Goal: Task Accomplishment & Management: Use online tool/utility

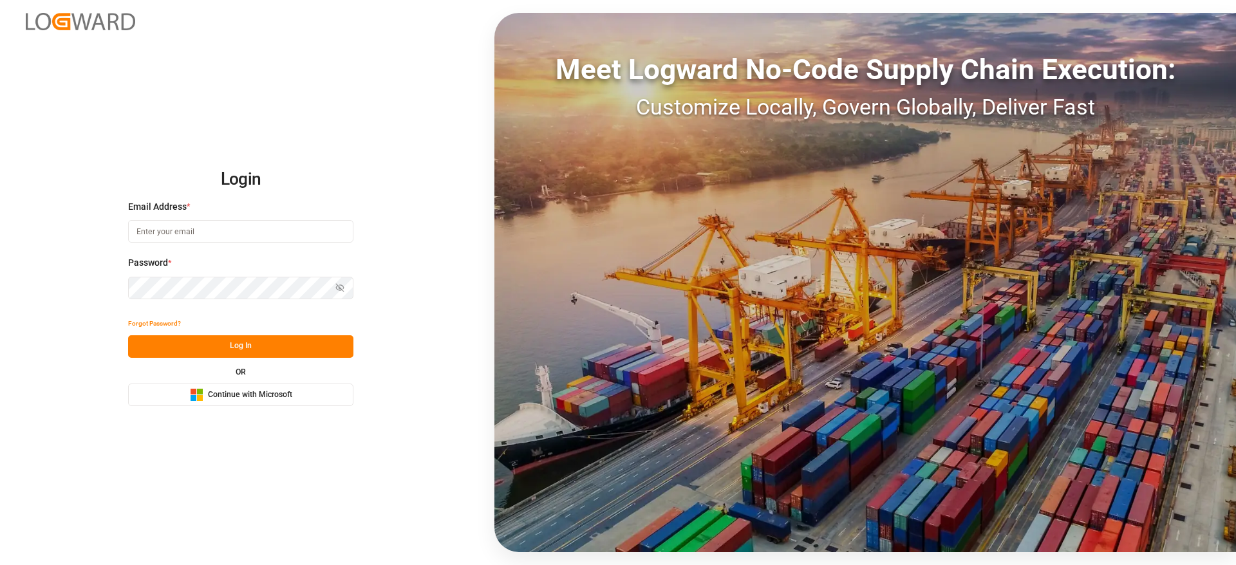
click at [279, 400] on span "Continue with Microsoft" at bounding box center [250, 395] width 84 height 12
click at [259, 389] on div "Microsoft Logo Continue with Microsoft" at bounding box center [241, 395] width 102 height 14
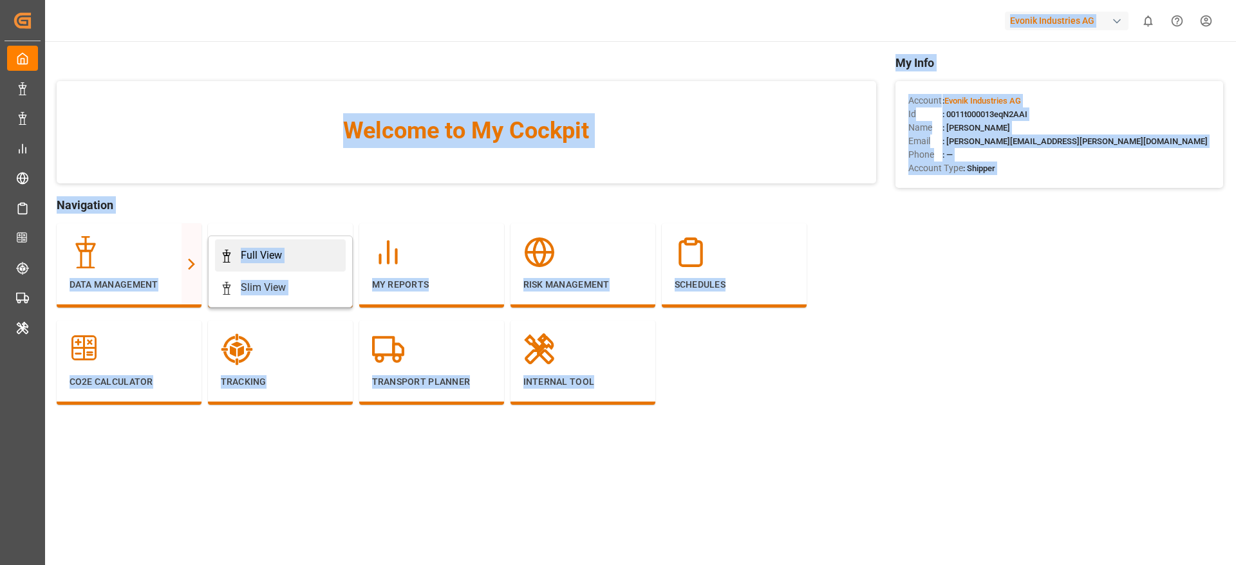
click at [251, 265] on link "Full View" at bounding box center [280, 255] width 131 height 32
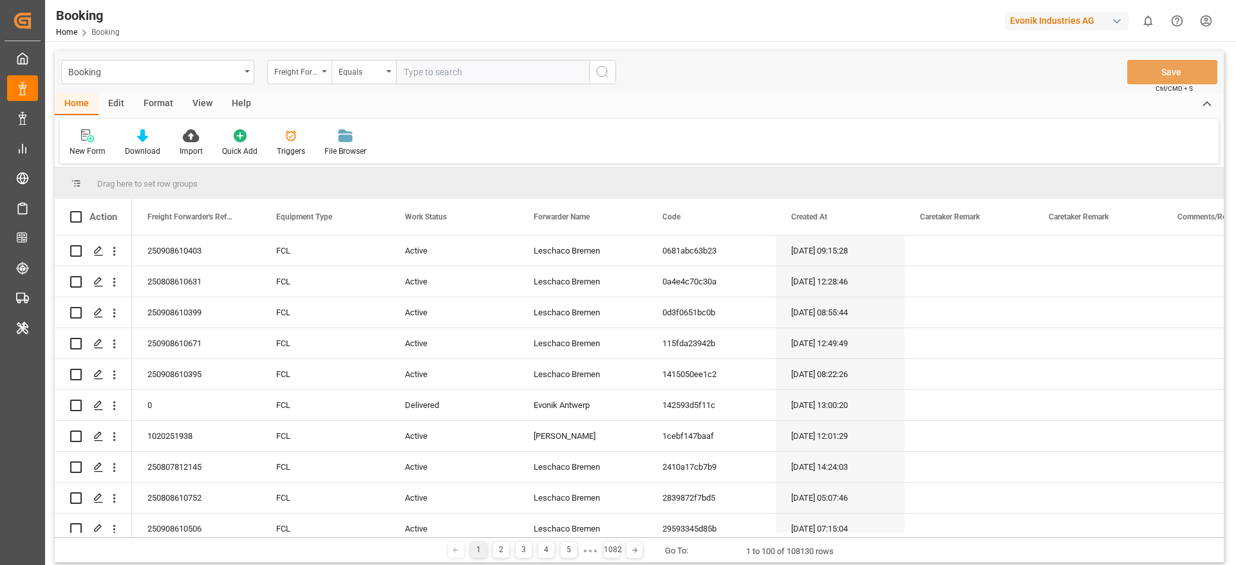
click at [166, 111] on div "Format" at bounding box center [158, 104] width 49 height 22
click at [98, 159] on div "Filter Rows Row Format" at bounding box center [639, 141] width 1158 height 44
click at [98, 153] on div "Filter Rows" at bounding box center [89, 151] width 38 height 12
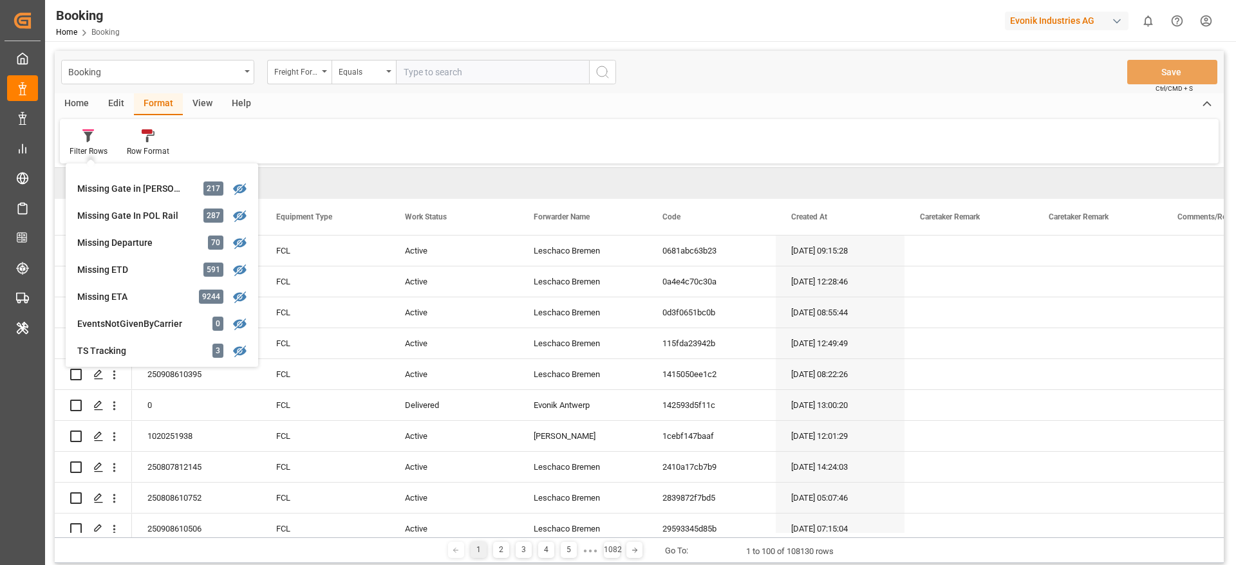
scroll to position [242, 0]
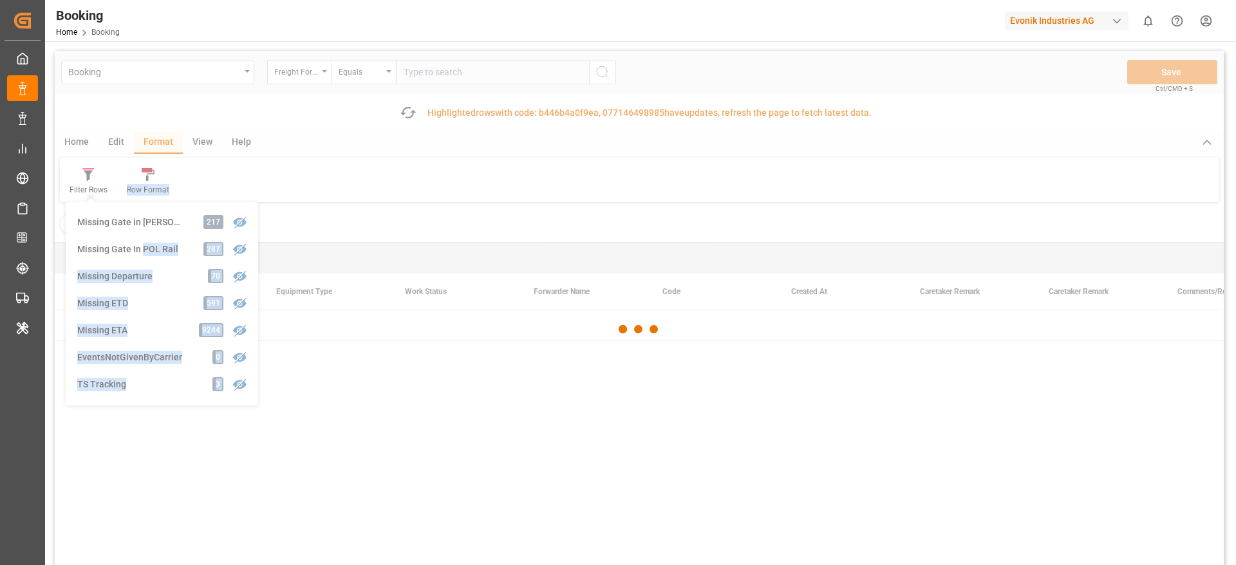
scroll to position [38, 0]
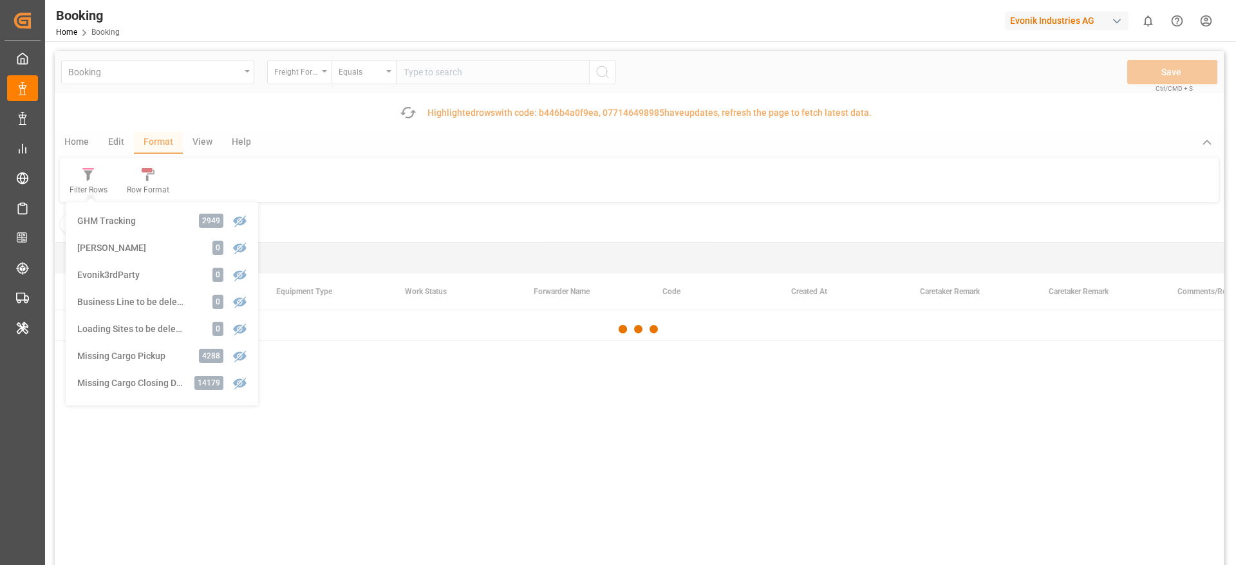
click at [292, 223] on div at bounding box center [639, 329] width 1169 height 557
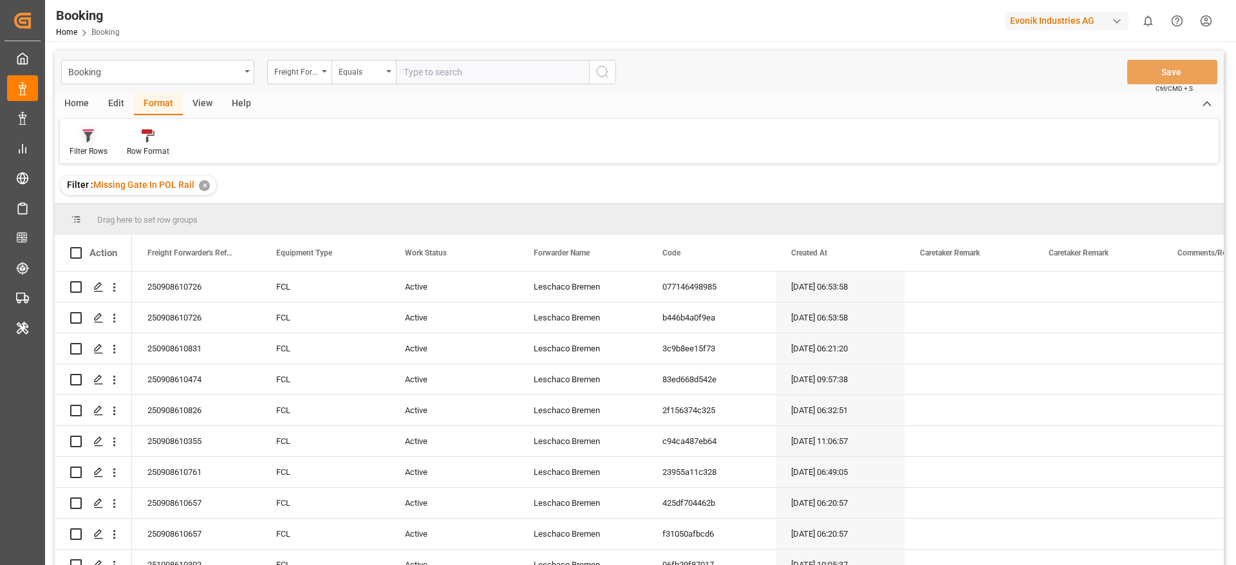
click at [95, 146] on div "Filter Rows" at bounding box center [89, 151] width 38 height 12
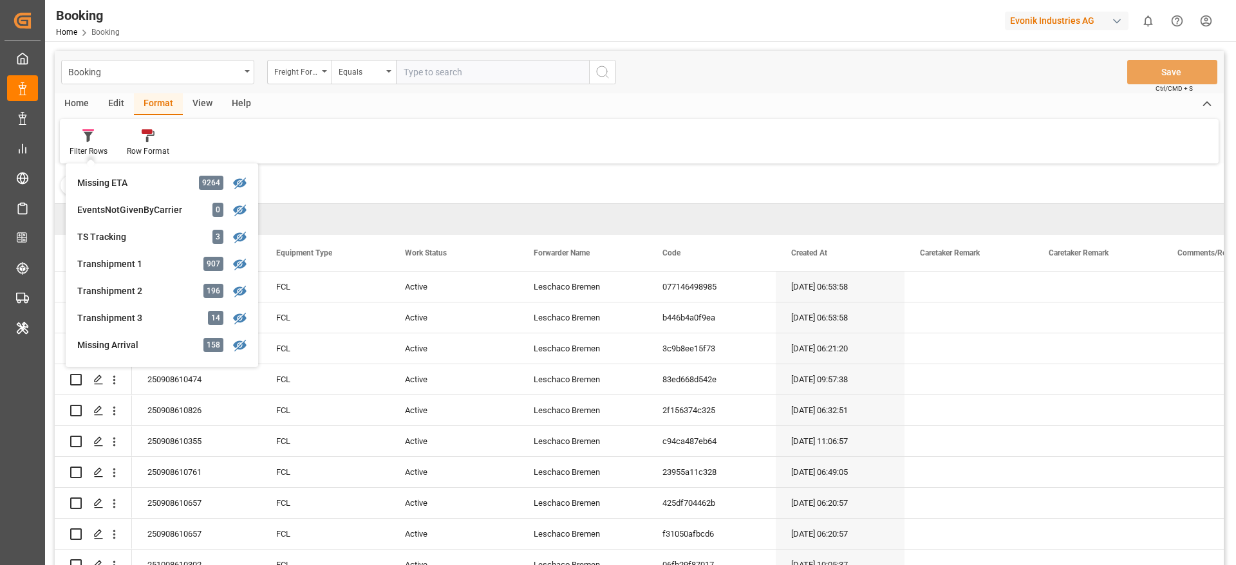
scroll to position [350, 0]
click at [145, 296] on div "Transhipment 2" at bounding box center [133, 292] width 113 height 14
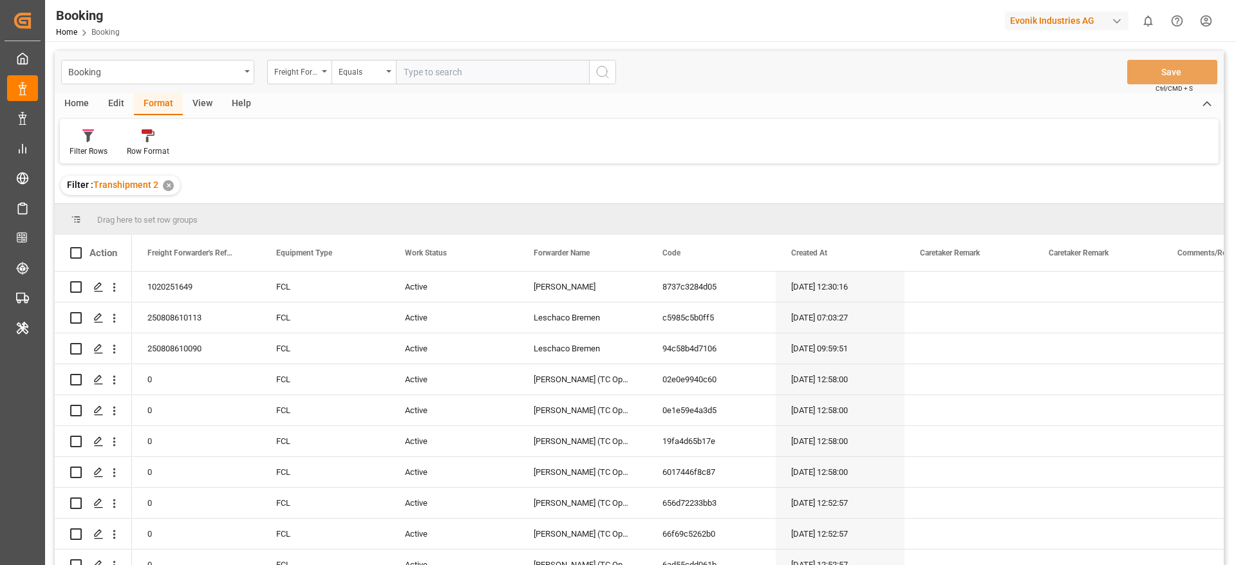
click at [196, 106] on div "View" at bounding box center [202, 104] width 39 height 22
click at [73, 138] on div at bounding box center [82, 136] width 25 height 14
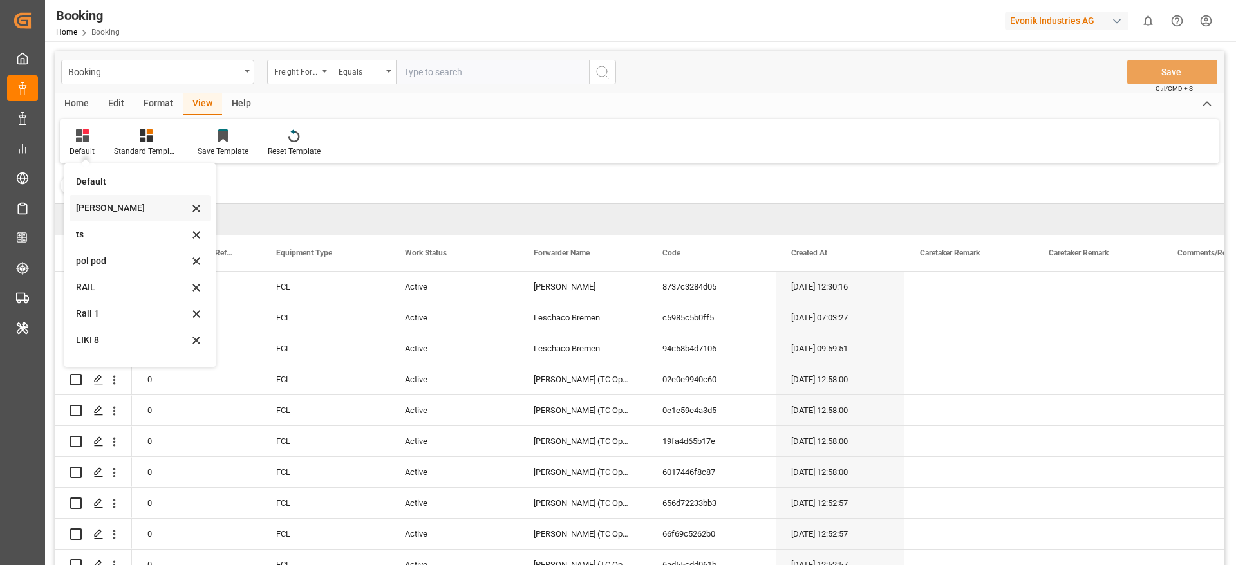
click at [109, 212] on div "[PERSON_NAME]" at bounding box center [132, 208] width 113 height 14
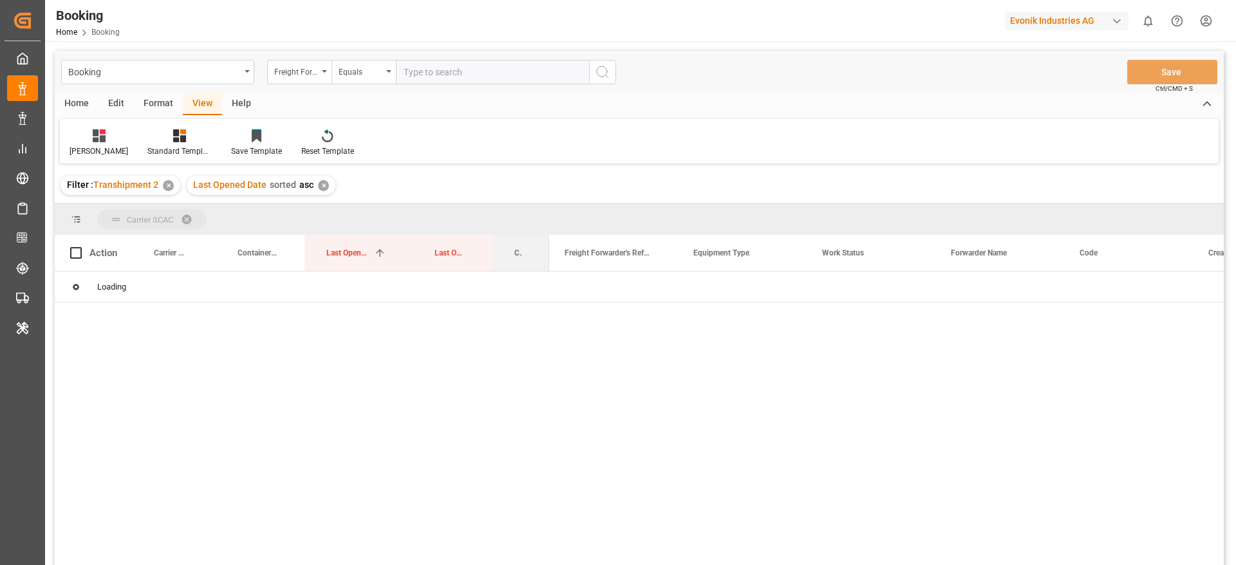
drag, startPoint x: 515, startPoint y: 239, endPoint x: 528, endPoint y: 219, distance: 24.3
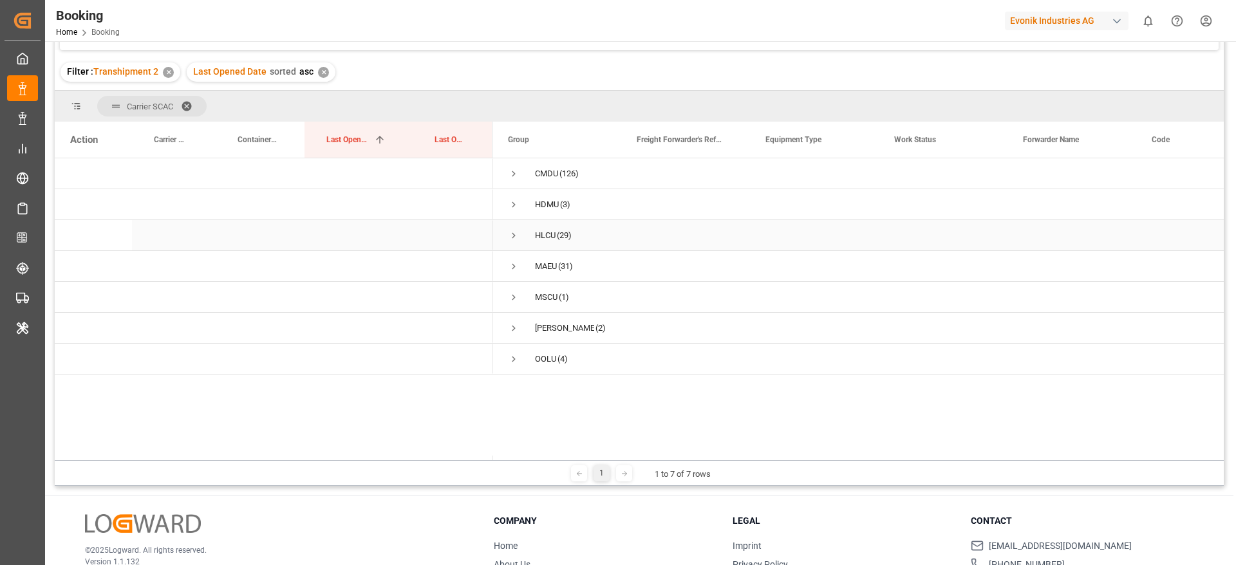
scroll to position [114, 0]
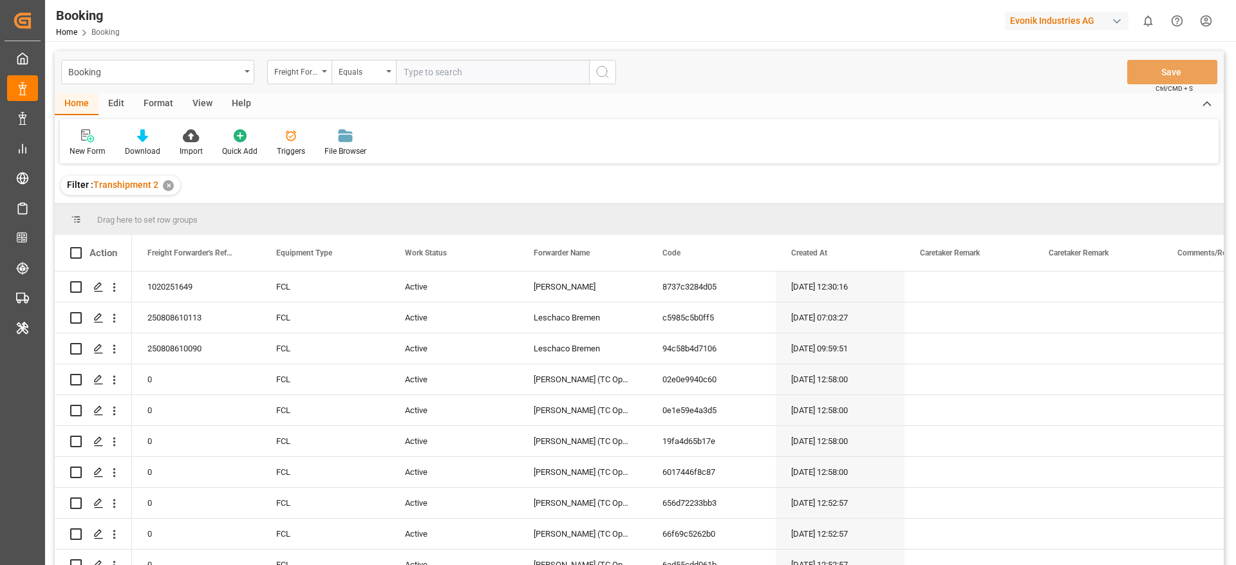
click at [206, 107] on div "View" at bounding box center [202, 104] width 39 height 22
click at [94, 139] on div at bounding box center [82, 136] width 25 height 14
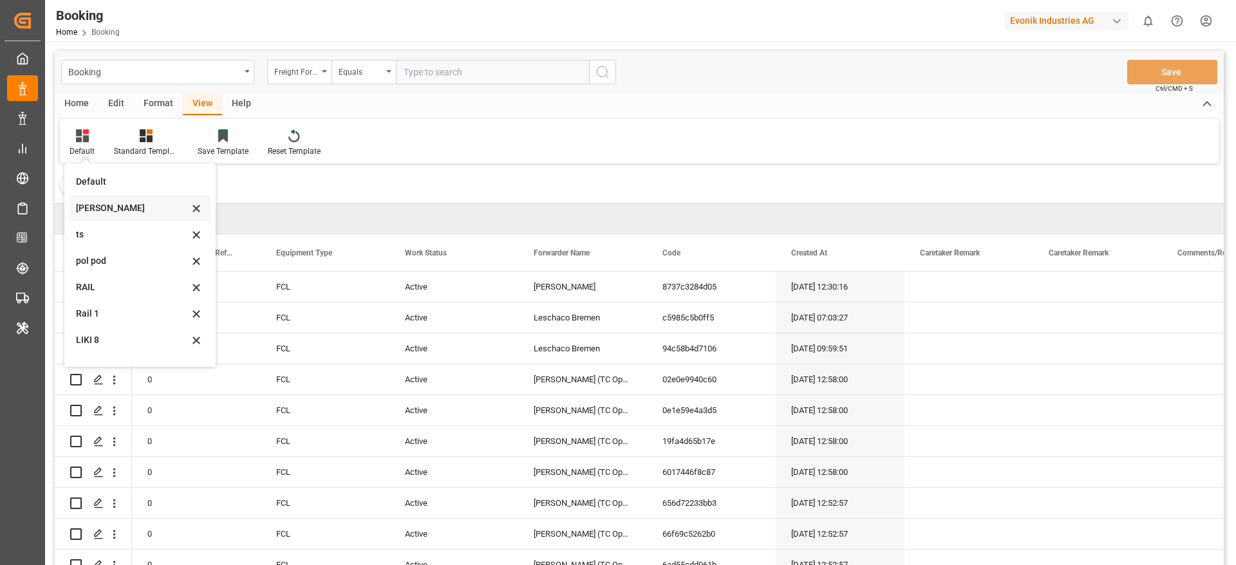
click at [133, 208] on div "[PERSON_NAME]" at bounding box center [132, 208] width 113 height 14
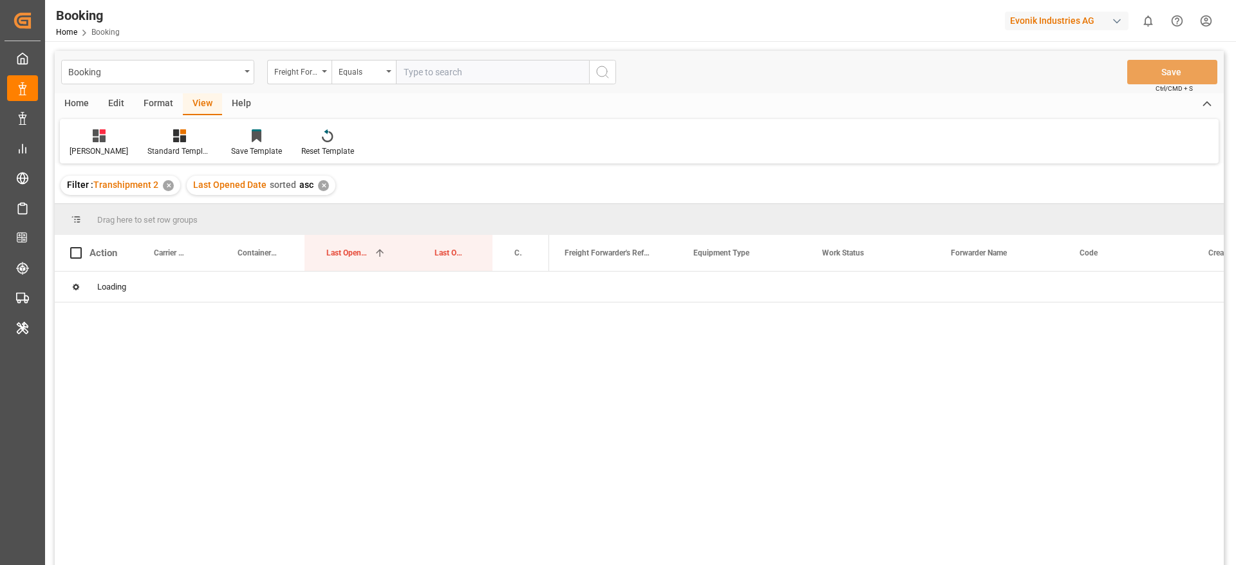
click at [299, 81] on div "Freight Forwarder's Reference No." at bounding box center [299, 72] width 64 height 24
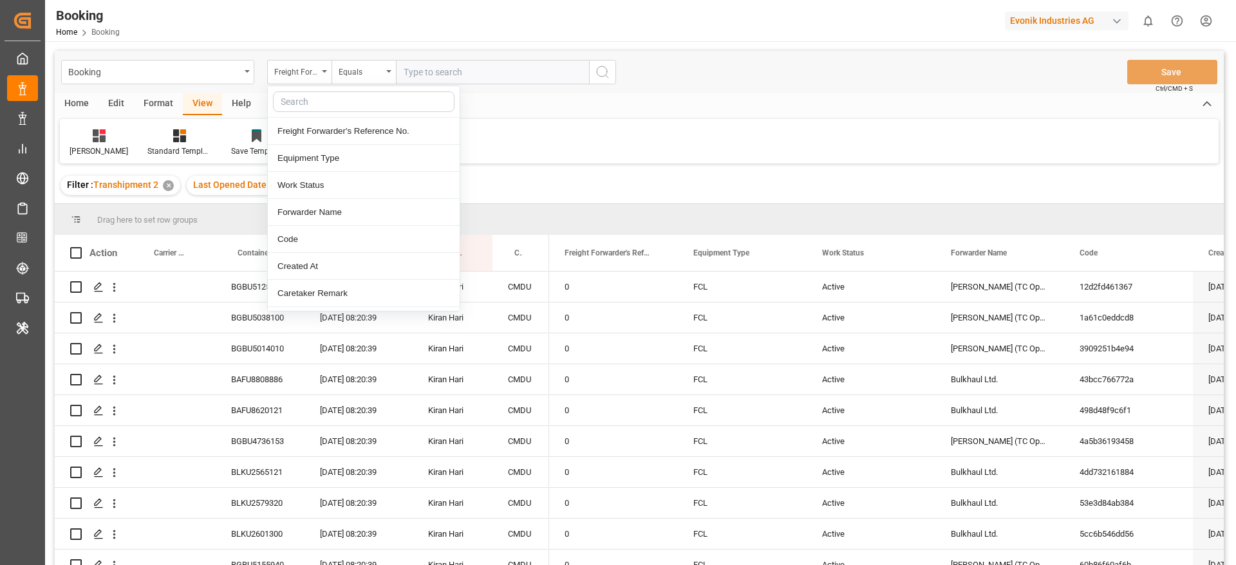
click at [391, 96] on input "text" at bounding box center [363, 101] width 181 height 21
type input "carrier"
click at [324, 154] on div "Carrier SCAC" at bounding box center [364, 158] width 192 height 27
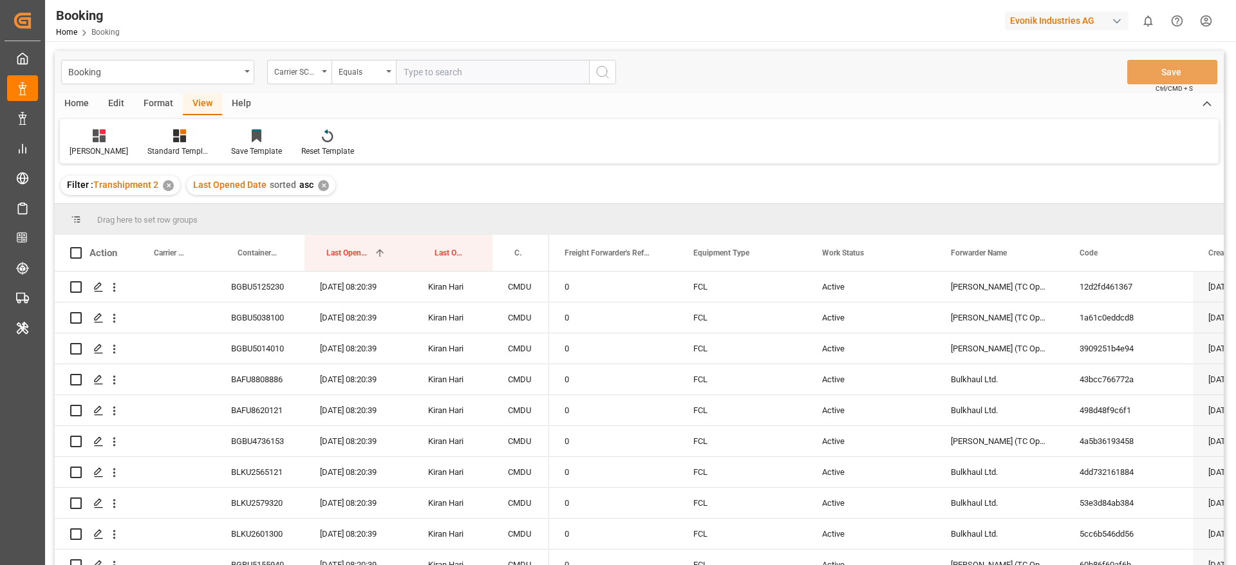
click at [466, 58] on div "Booking Carrier SCAC Equals Save Ctrl/CMD + S" at bounding box center [639, 72] width 1169 height 42
click at [455, 77] on input "text" at bounding box center [492, 72] width 193 height 24
type input "cmdu"
click at [100, 151] on div "[PERSON_NAME]" at bounding box center [99, 143] width 78 height 28
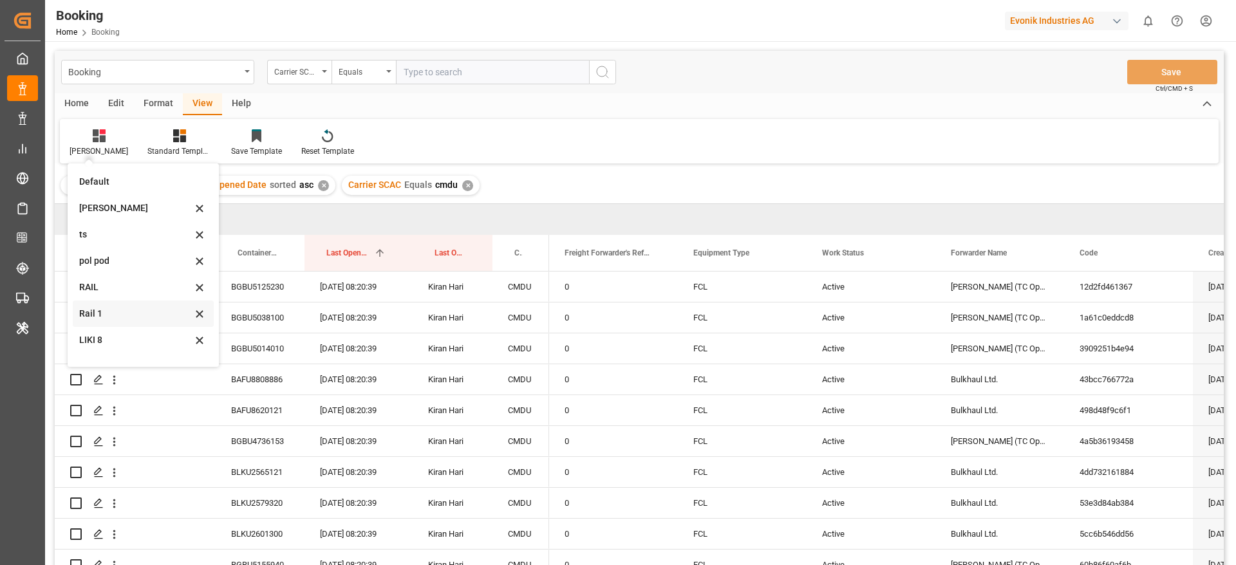
click at [116, 311] on div "Rail 1" at bounding box center [135, 314] width 113 height 14
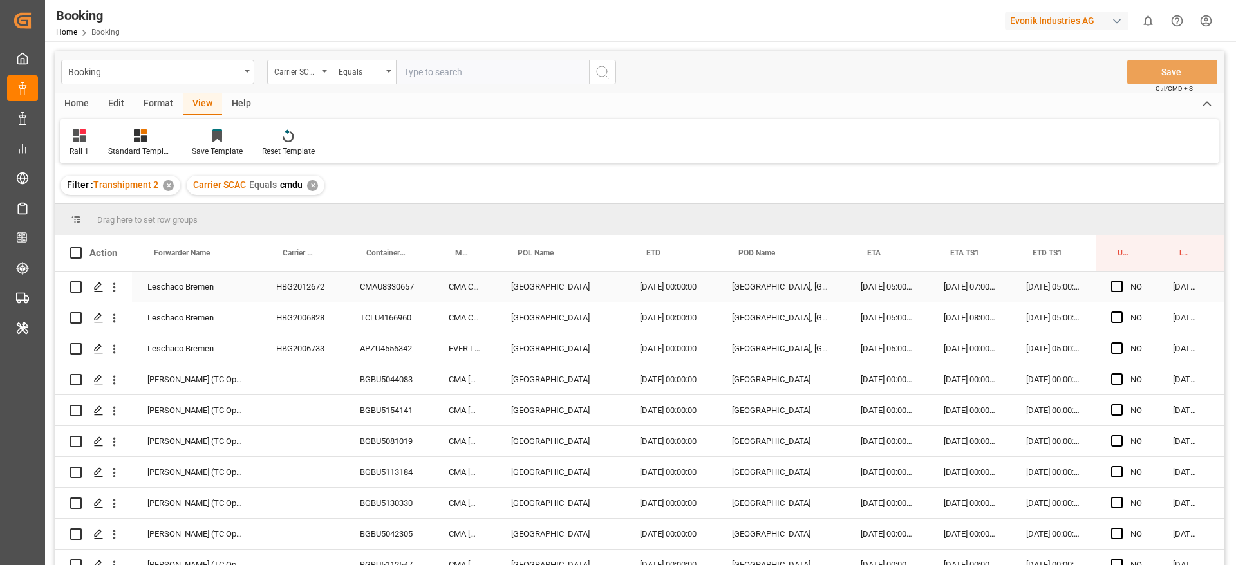
click at [302, 293] on div "HBG2012672" at bounding box center [303, 287] width 84 height 30
click at [311, 319] on div "HBG2006828" at bounding box center [303, 317] width 84 height 30
click at [308, 346] on div "HBG2006733" at bounding box center [303, 348] width 84 height 30
click at [358, 372] on div "BGBU5044083" at bounding box center [388, 379] width 89 height 30
click at [117, 383] on icon "open menu" at bounding box center [114, 380] width 14 height 14
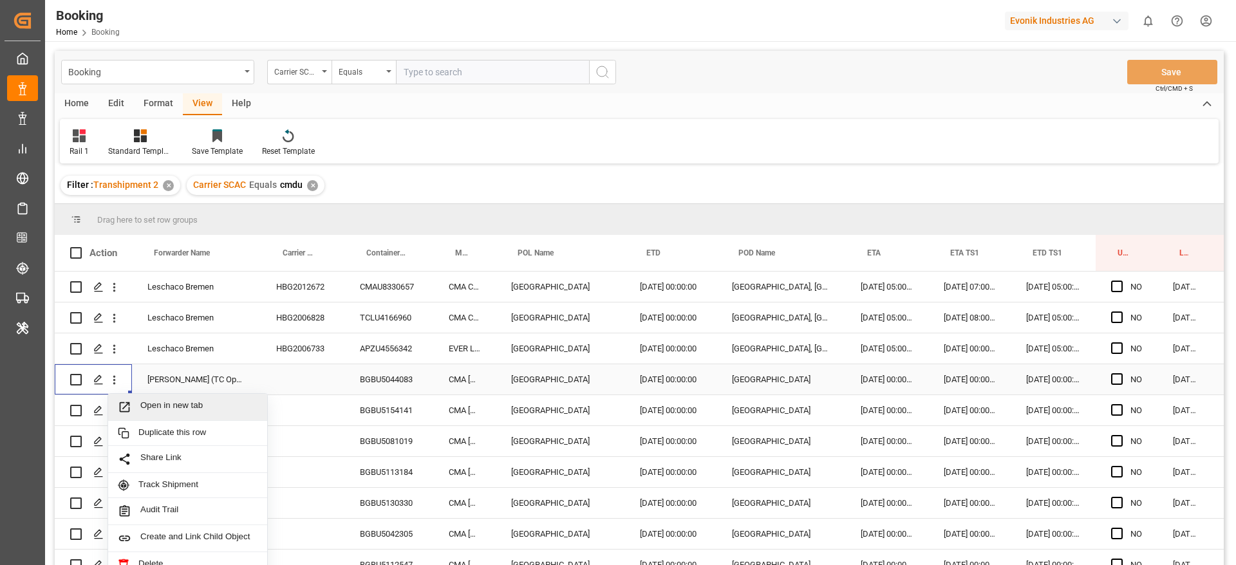
click at [166, 404] on span "Open in new tab" at bounding box center [198, 407] width 117 height 14
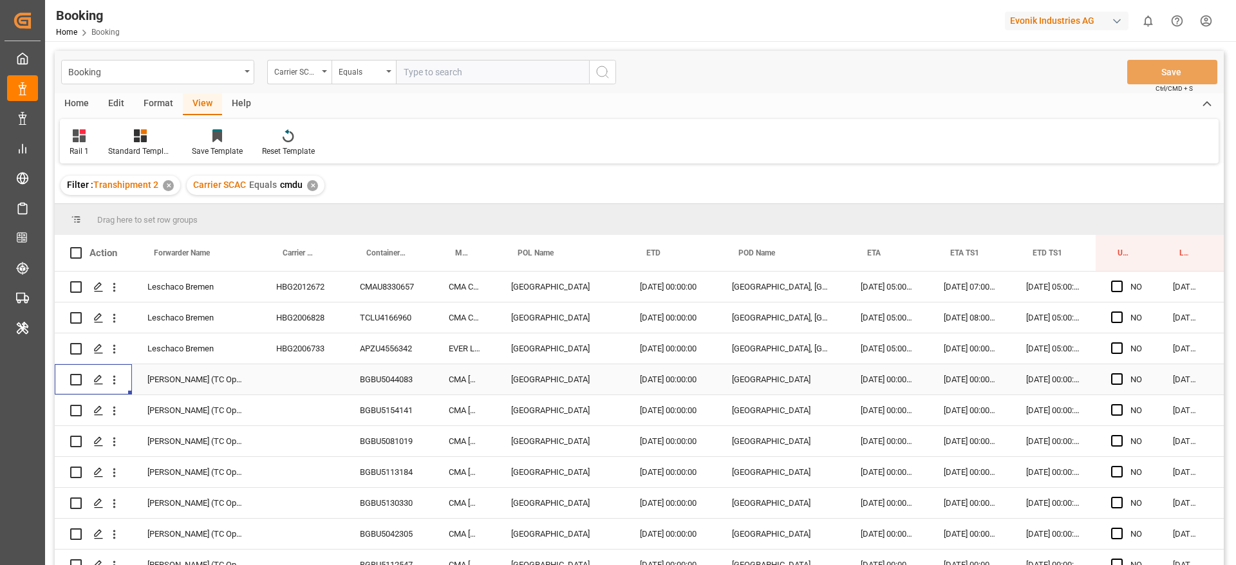
click at [424, 380] on div "BGBU5044083" at bounding box center [388, 379] width 89 height 30
click at [1117, 353] on span "Press SPACE to select this row." at bounding box center [1117, 348] width 12 height 12
click at [1120, 342] on input "Press SPACE to select this row." at bounding box center [1120, 342] width 0 height 0
click at [1118, 290] on span "Press SPACE to select this row." at bounding box center [1117, 287] width 12 height 12
click at [1120, 281] on input "Press SPACE to select this row." at bounding box center [1120, 281] width 0 height 0
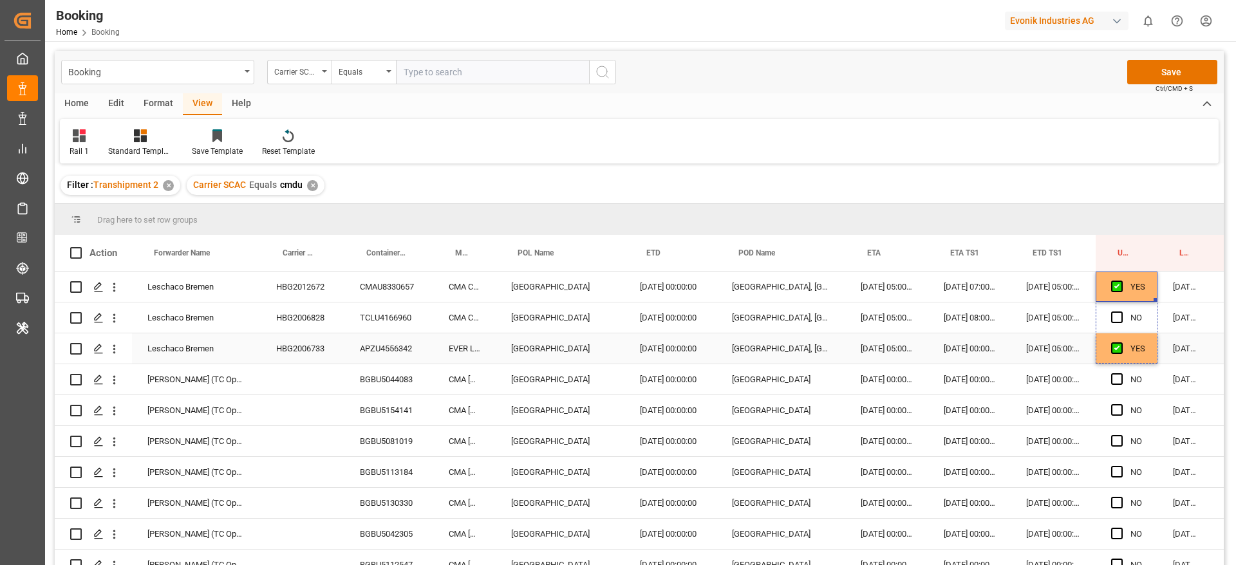
drag, startPoint x: 1155, startPoint y: 299, endPoint x: 1142, endPoint y: 334, distance: 37.1
click at [406, 378] on div "BGBU5044083" at bounding box center [388, 379] width 89 height 30
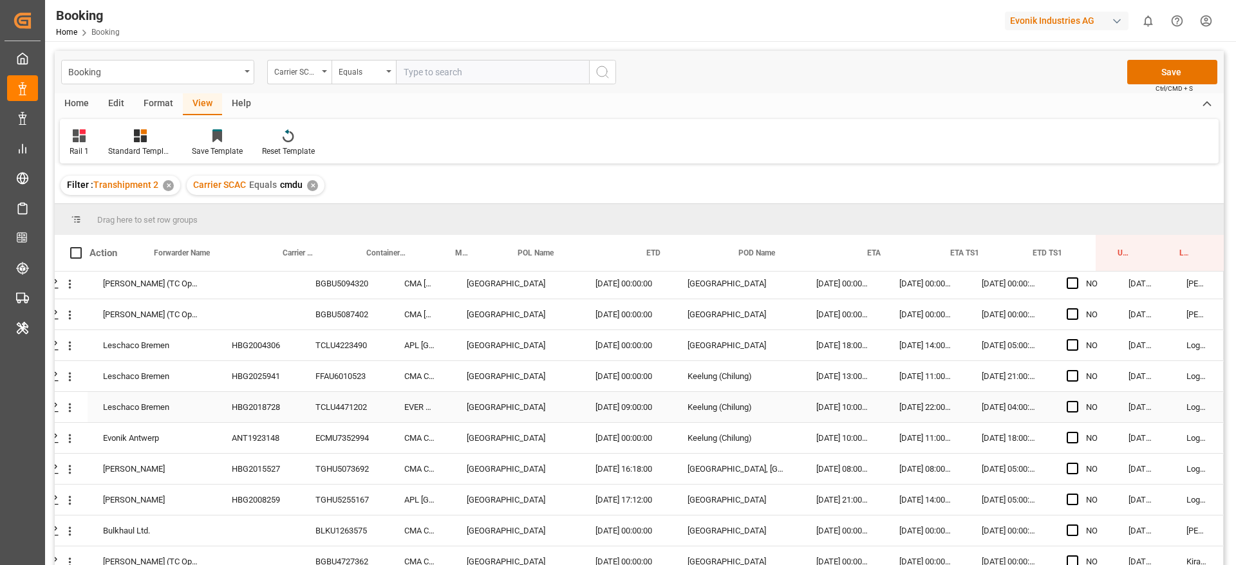
scroll to position [645, 49]
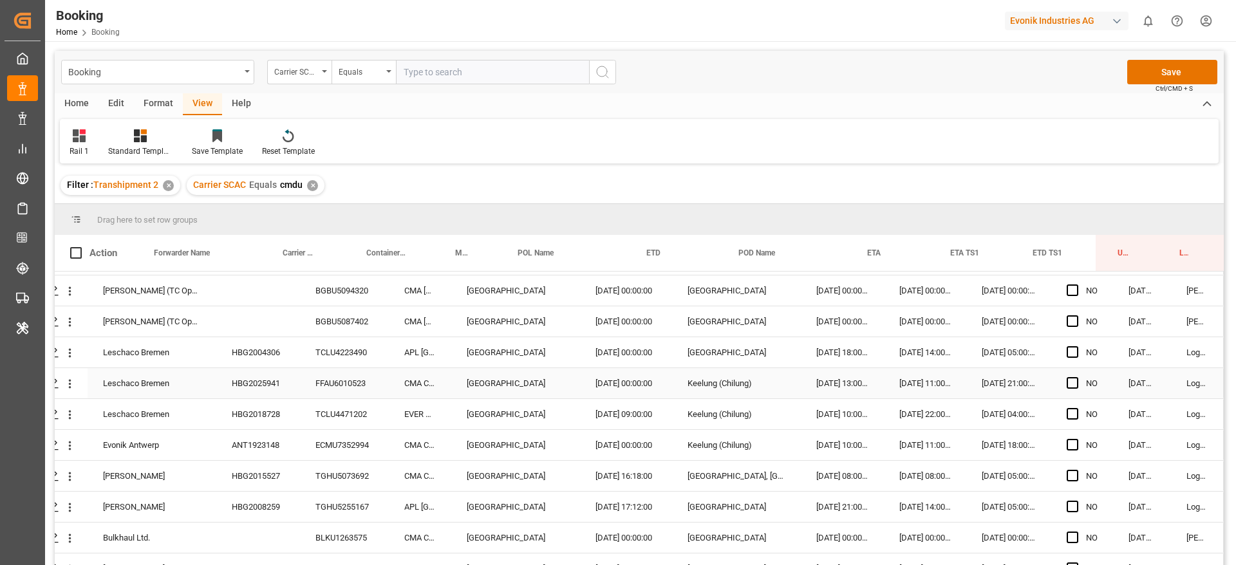
click at [250, 371] on div "HBG2025941" at bounding box center [258, 383] width 84 height 30
click at [263, 358] on div "HBG2004306" at bounding box center [258, 352] width 84 height 30
click at [270, 374] on div "HBG2025941" at bounding box center [258, 383] width 84 height 30
click at [266, 422] on div "HBG2018728" at bounding box center [258, 414] width 84 height 30
click at [256, 447] on div "ANT1923148" at bounding box center [258, 445] width 84 height 30
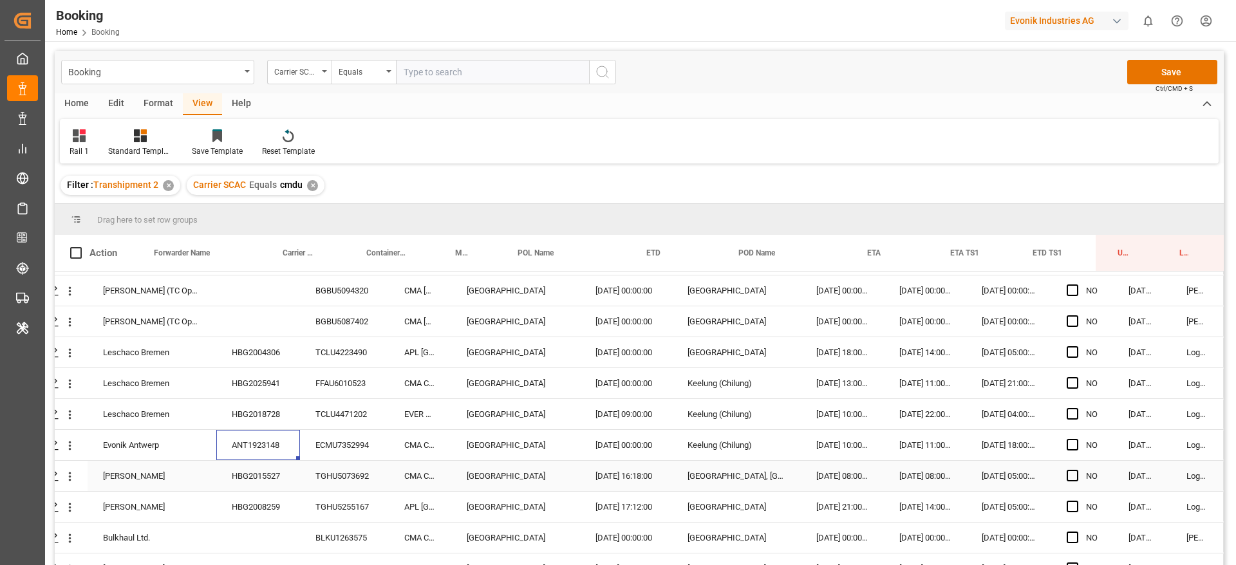
click at [255, 480] on div "HBG2015527" at bounding box center [258, 476] width 84 height 30
click at [243, 499] on div "HBG2008259" at bounding box center [258, 507] width 84 height 30
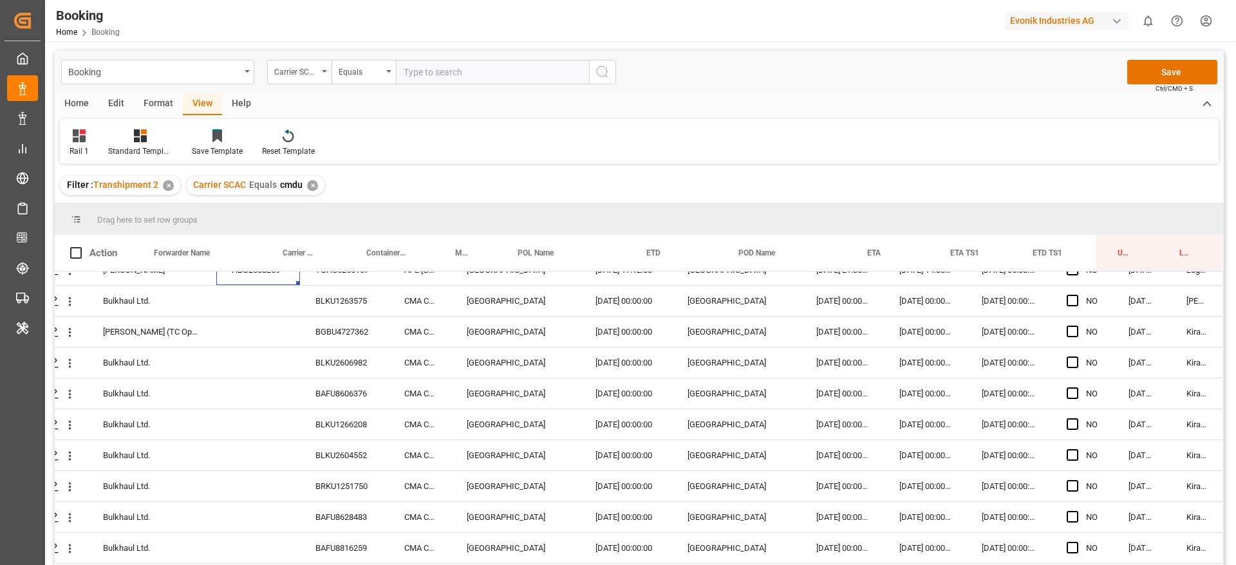
scroll to position [890, 49]
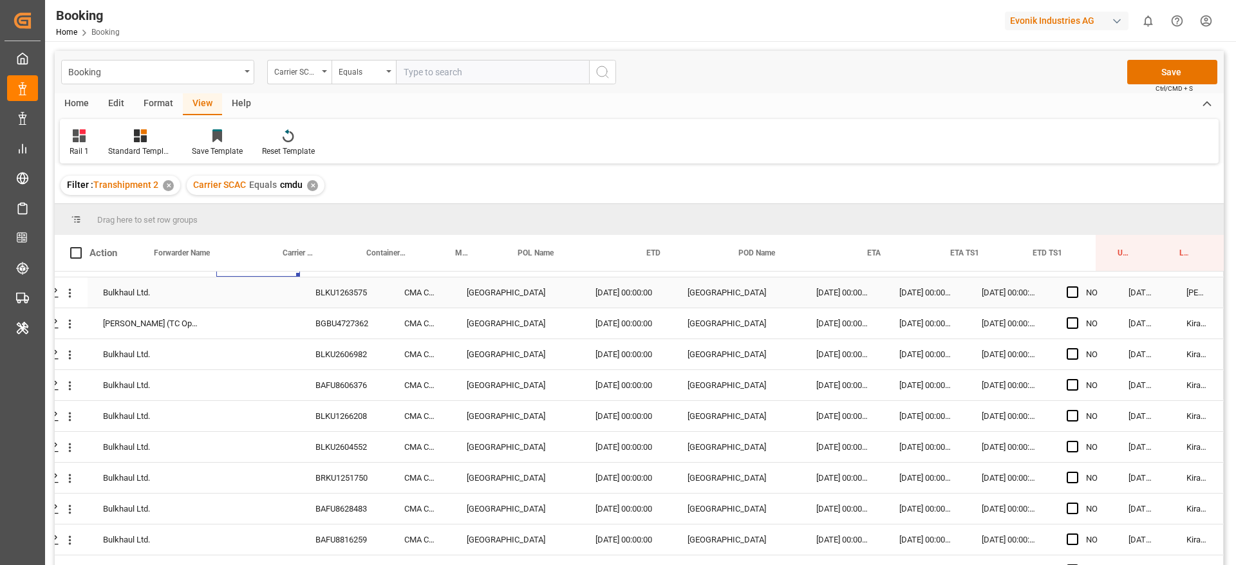
click at [359, 289] on div "BLKU1263575" at bounding box center [344, 292] width 89 height 30
click at [343, 322] on div "BGBU4727362" at bounding box center [344, 323] width 89 height 30
click at [324, 348] on div "BLKU2606982" at bounding box center [344, 354] width 89 height 30
click at [310, 390] on div "BAFU8606376" at bounding box center [344, 385] width 89 height 30
click at [322, 439] on div "BLKU2604552" at bounding box center [344, 447] width 89 height 30
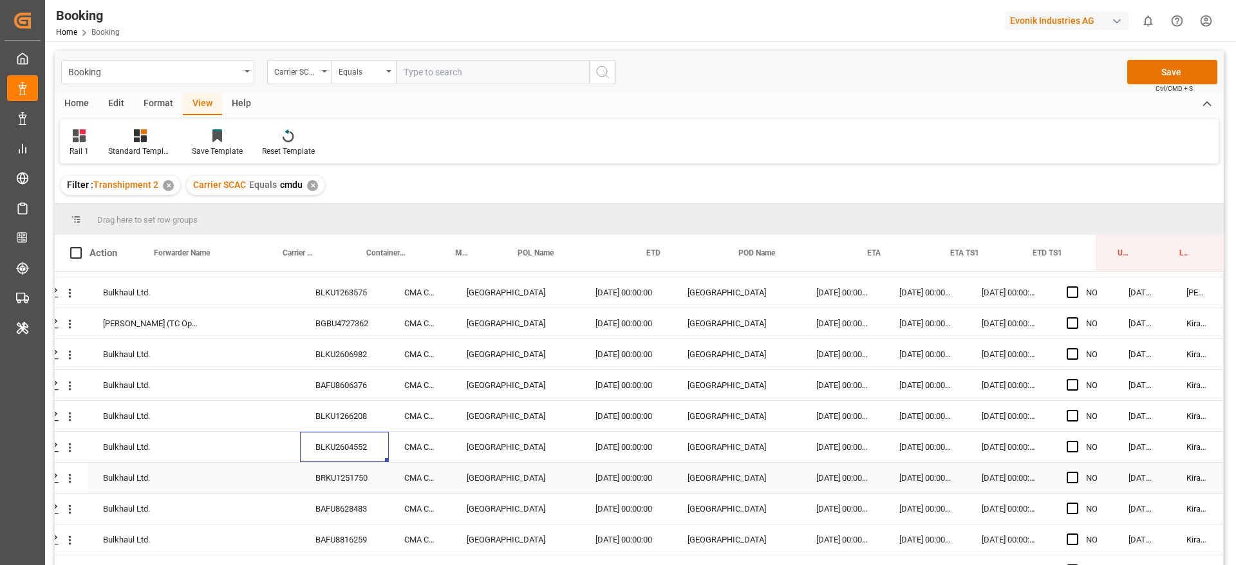
click at [349, 476] on div "BRKU1251750" at bounding box center [344, 478] width 89 height 30
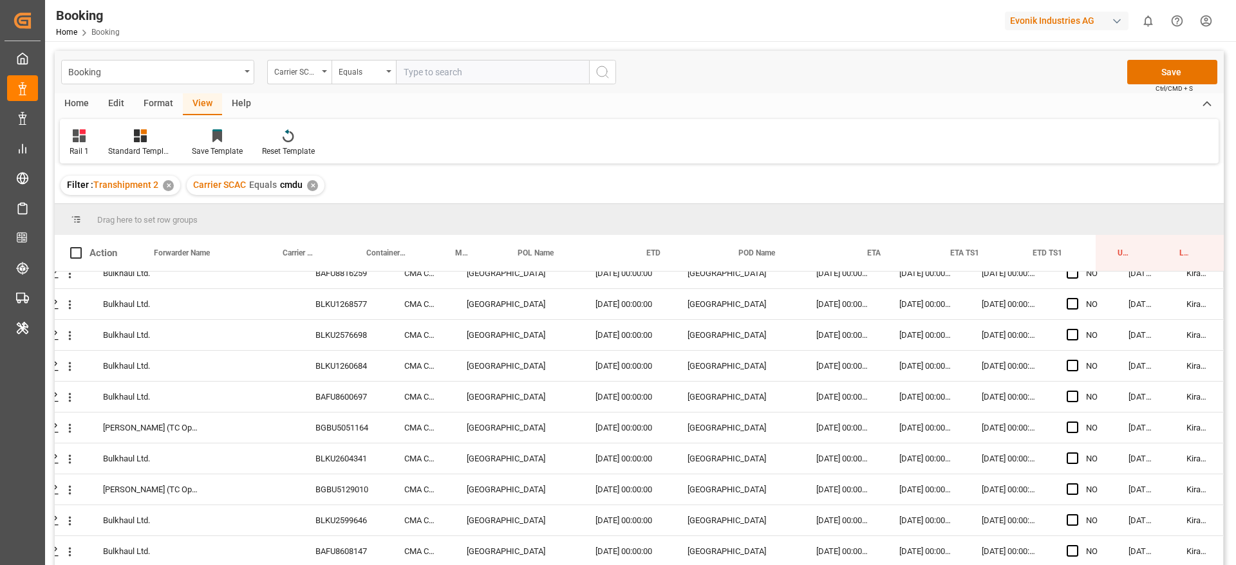
scroll to position [1180, 49]
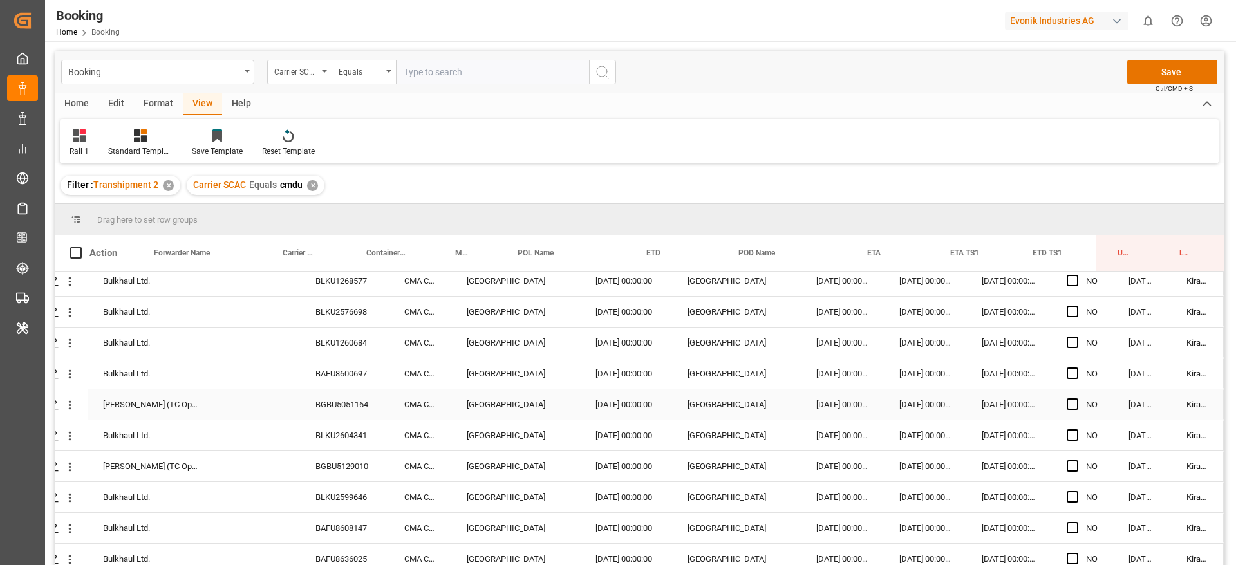
click at [315, 397] on div "BGBU5051164" at bounding box center [344, 404] width 89 height 30
click at [349, 348] on div "BLKU1260684" at bounding box center [344, 343] width 89 height 30
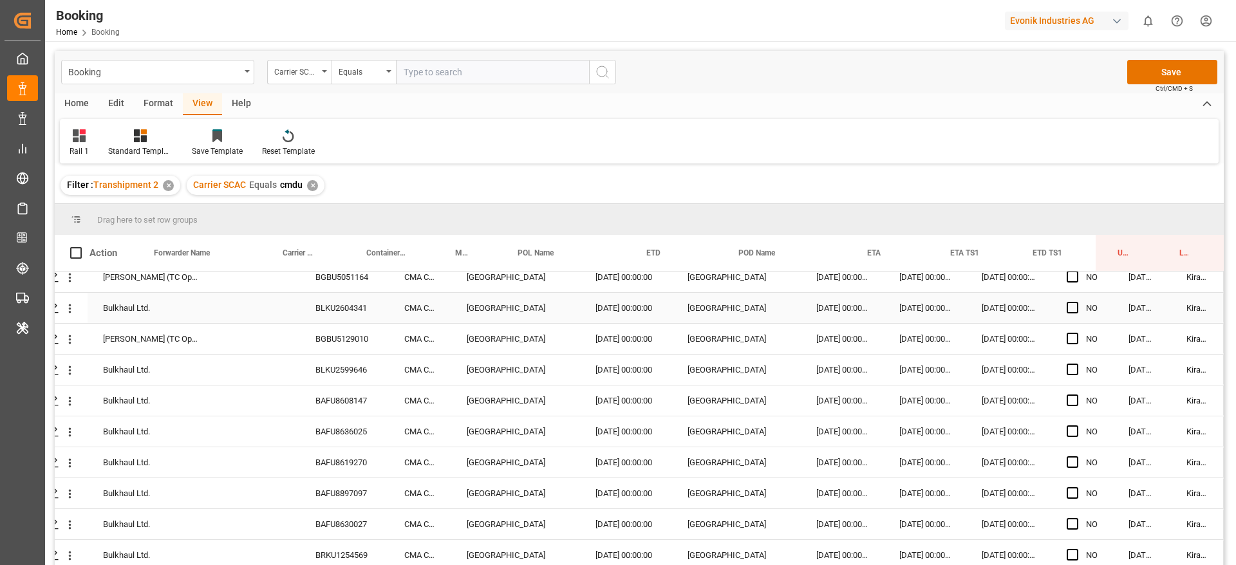
click at [348, 297] on div "BLKU2604341" at bounding box center [344, 308] width 89 height 30
click at [340, 376] on div "BLKU2599646" at bounding box center [344, 370] width 89 height 30
click at [326, 429] on div "BAFU8636025" at bounding box center [344, 431] width 89 height 30
click at [345, 464] on div "BAFU8619270" at bounding box center [344, 462] width 89 height 30
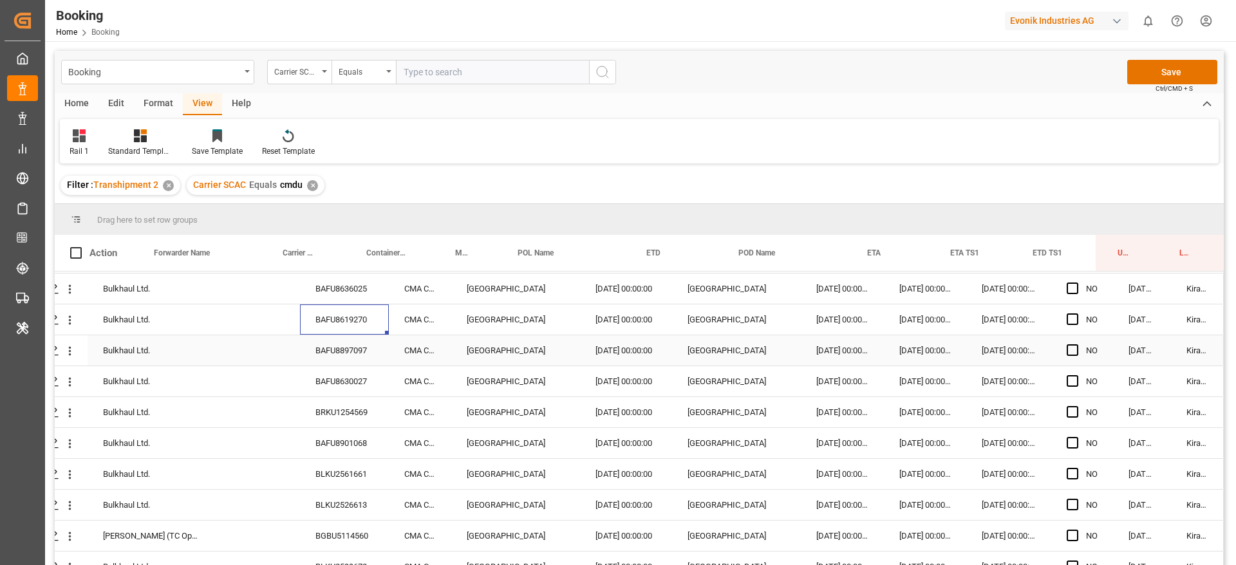
click at [349, 351] on div "BAFU8897097" at bounding box center [344, 350] width 89 height 30
click at [316, 407] on div "BRKU1254569" at bounding box center [344, 412] width 89 height 30
click at [342, 444] on div "BAFU8901068" at bounding box center [344, 443] width 89 height 30
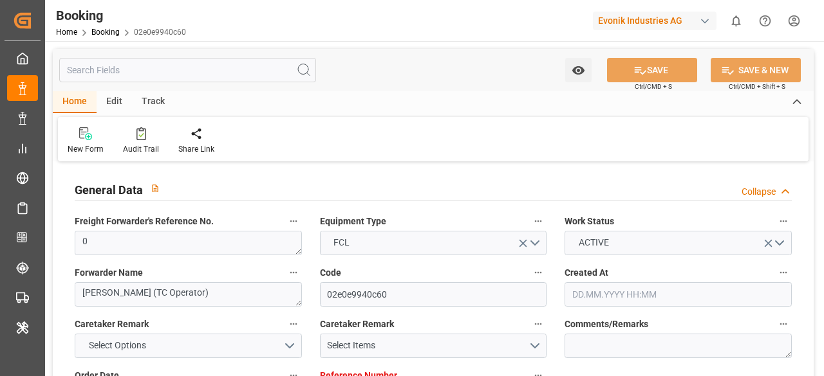
type input "7001180775"
type input "9839210"
type input "CMACGM"
type input "CMA CGM Group"
type input "NLRTM"
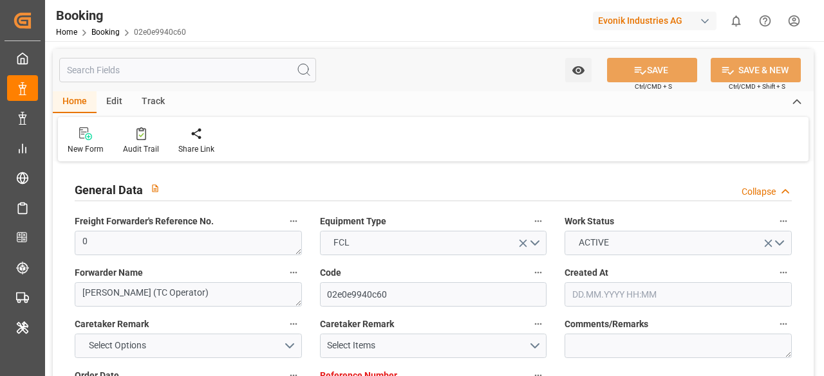
type input "IDBDJ"
type input "MYPKG"
type input "IDJKT"
type input "49"
type input "0"
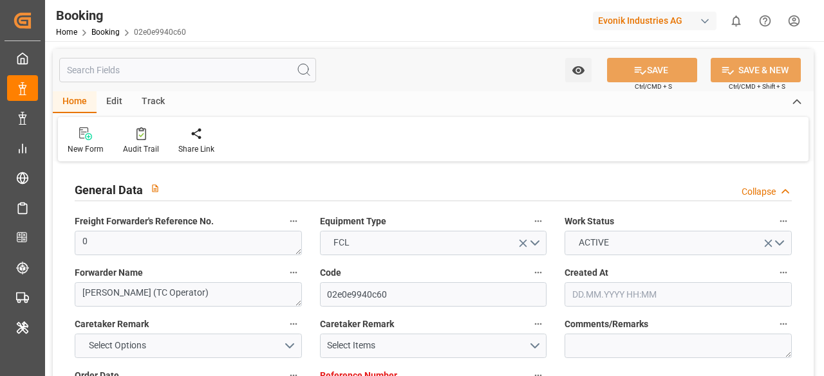
type input "27.05.2025 12:58"
type input "[DATE]"
type input "23.06.2025"
type input "10.06.2025 00:00"
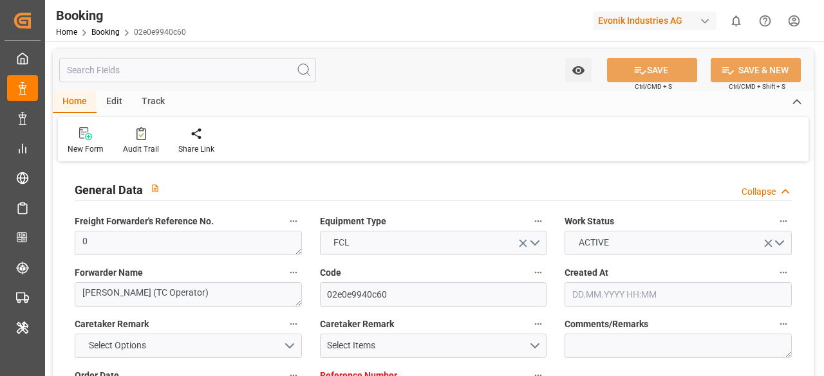
type input "23.06.2025 00:00"
type input "20.06.2025 00:00"
type input "19.06.2025 00:00"
type input "13.06.2025 00:00"
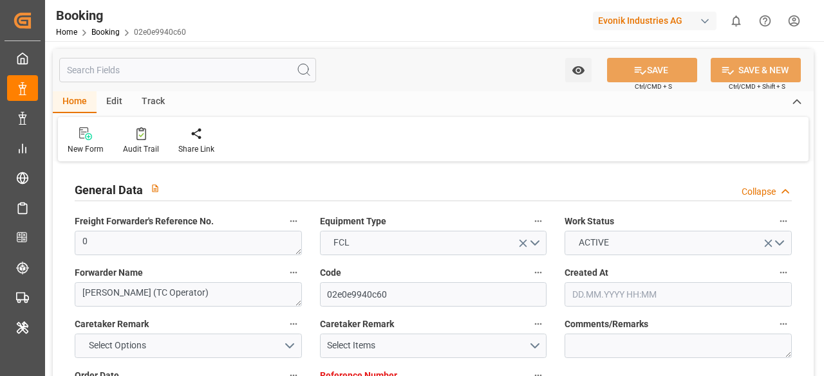
type input "25.08.2025 00:00"
type input "19.08.2025 00:00"
type input "04.08.2025 00:00"
type input "03.08.2025 00:00"
type input "05.08.2025 00:00"
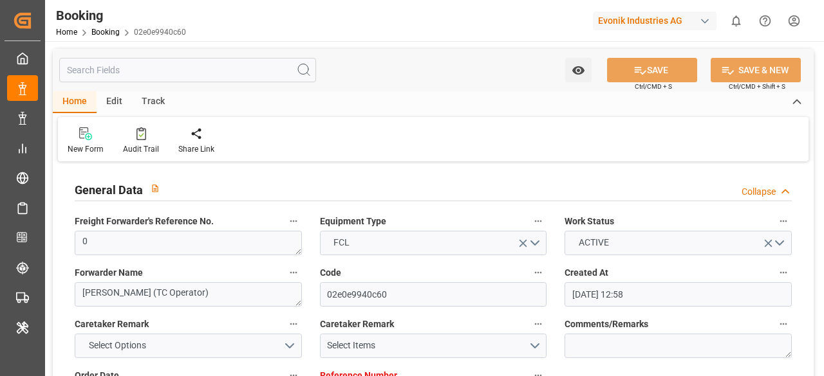
type input "08.08.2025 00:00"
type input "06.08.2025 00:00"
type input "08.08.2025 00:00"
type input "10.08.2025 00:00"
type input "08.08.2025 00:00"
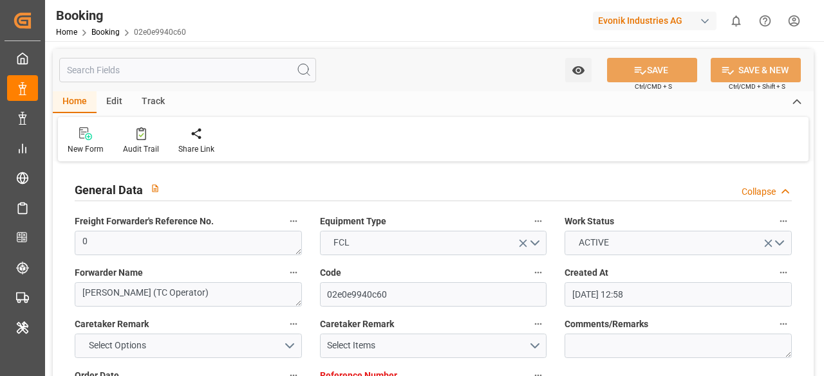
type input "10.08.2025 00:00"
type input "22.09.2025 00:00"
type input "19.09.2025 00:00"
type input "13.06.2025"
type input "18.09.2025 06:16"
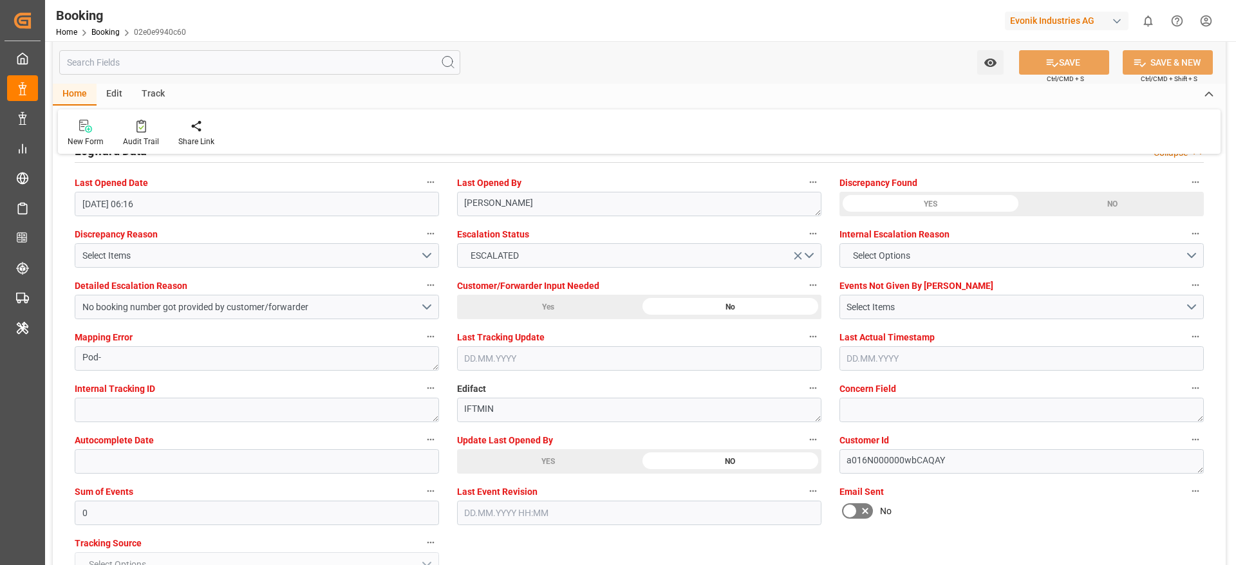
scroll to position [2356, 0]
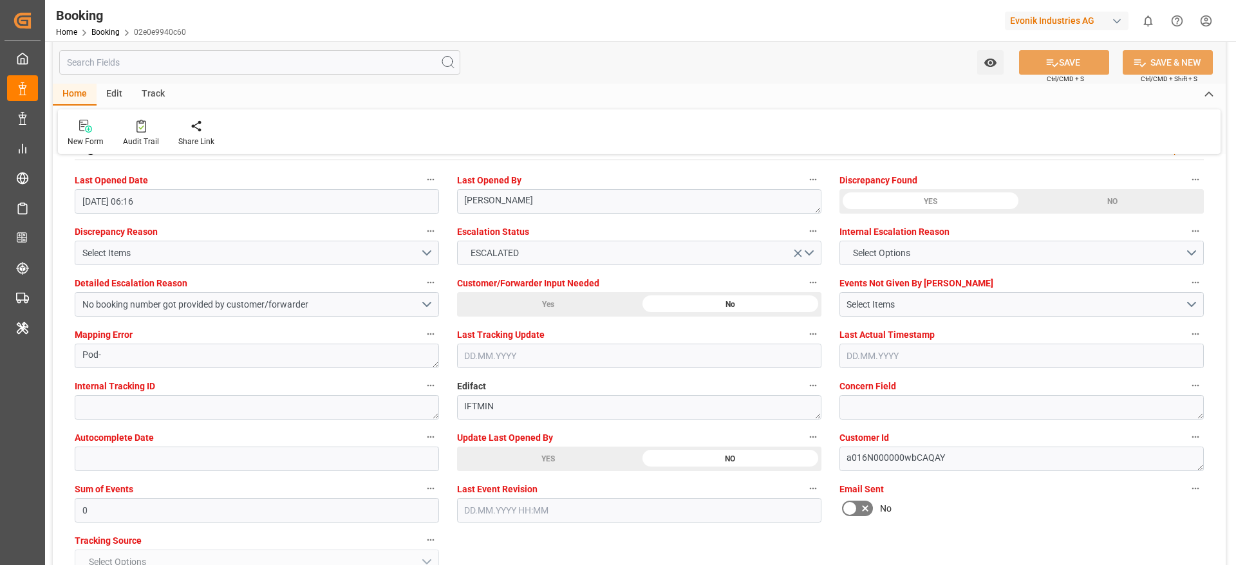
click at [503, 376] on div "YES" at bounding box center [548, 459] width 182 height 24
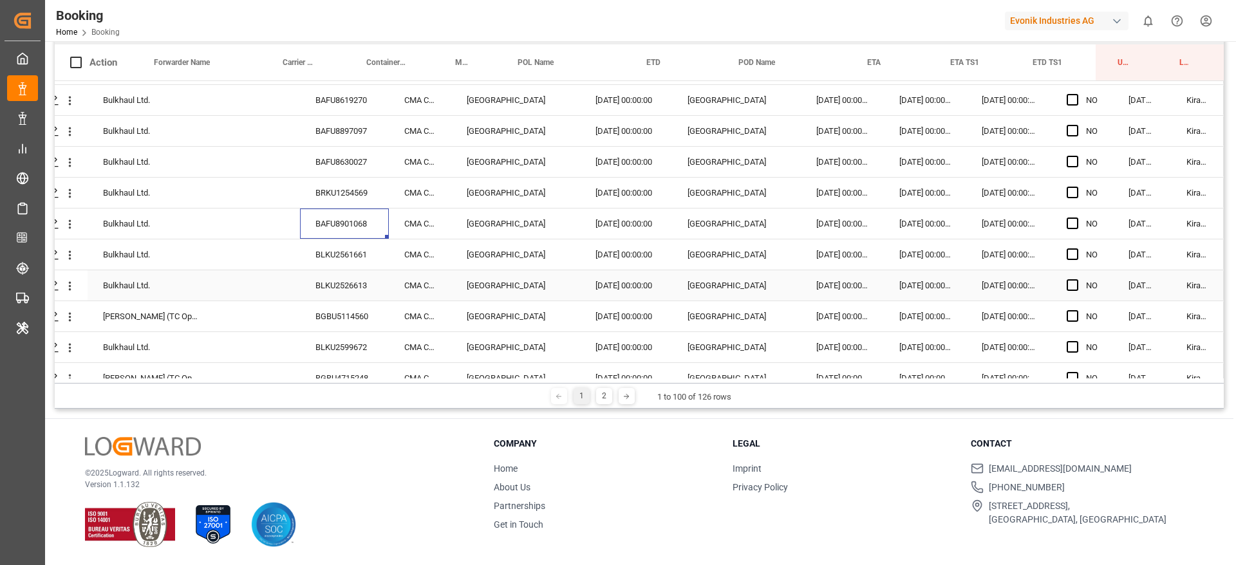
scroll to position [1474, 49]
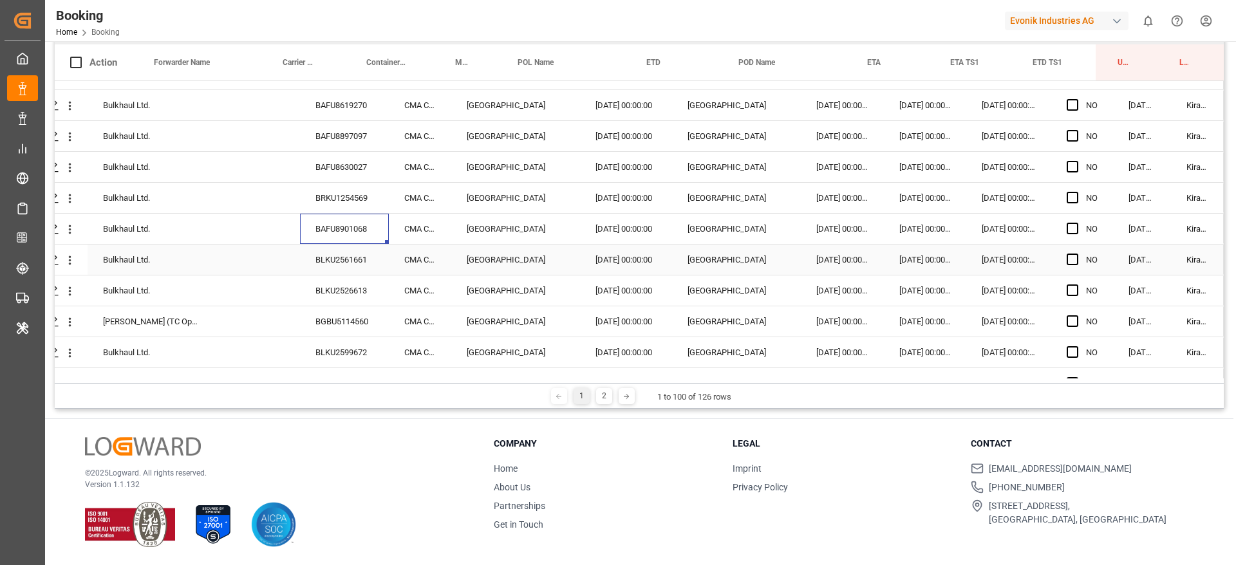
click at [349, 266] on div "BLKU2561661" at bounding box center [344, 260] width 89 height 30
click at [355, 290] on div "BLKU2526613" at bounding box center [344, 290] width 89 height 30
click at [339, 315] on div "BGBU5114560" at bounding box center [344, 321] width 89 height 30
click at [358, 351] on div "BLKU2599672" at bounding box center [344, 352] width 89 height 30
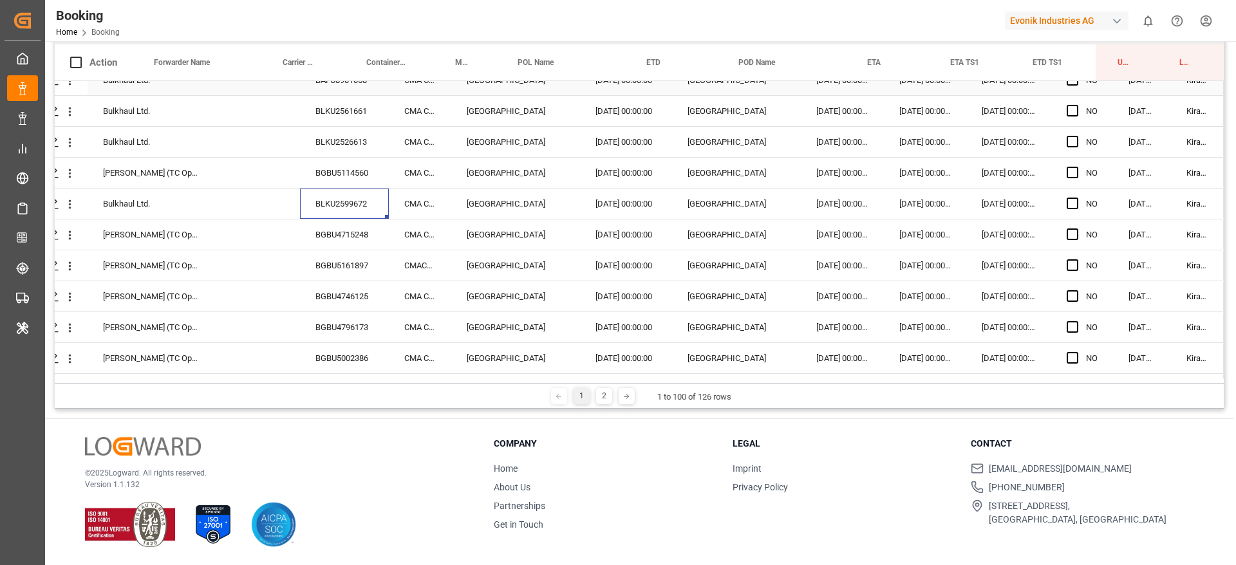
scroll to position [1624, 49]
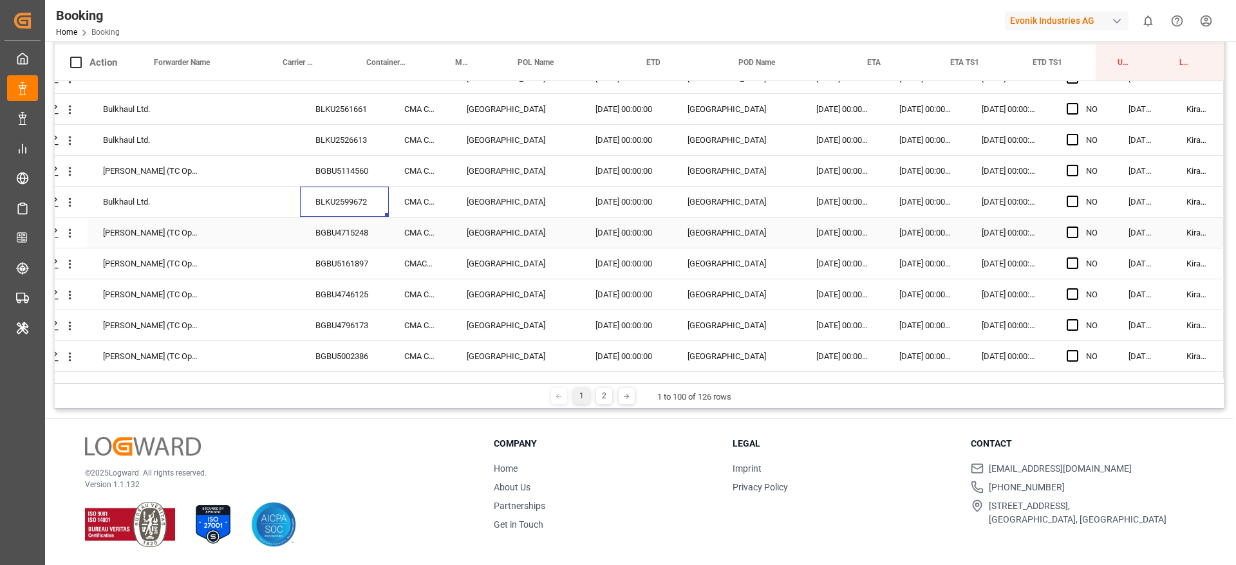
click at [369, 221] on div "BGBU4715248" at bounding box center [344, 233] width 89 height 30
click at [363, 257] on div "BGBU5161897" at bounding box center [344, 263] width 89 height 30
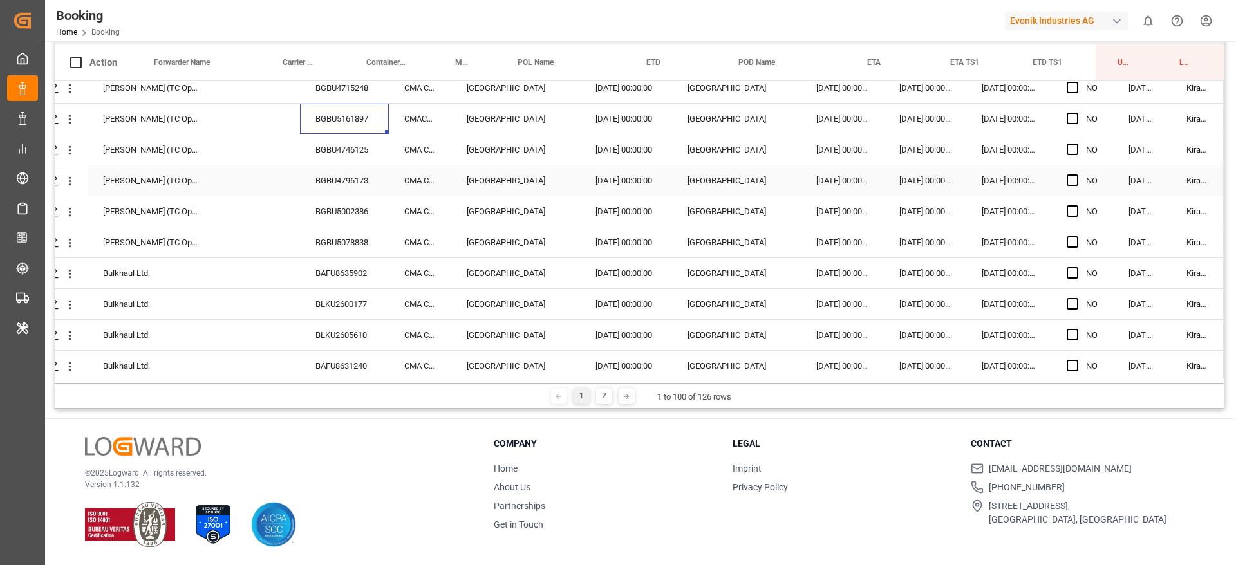
scroll to position [1784, 49]
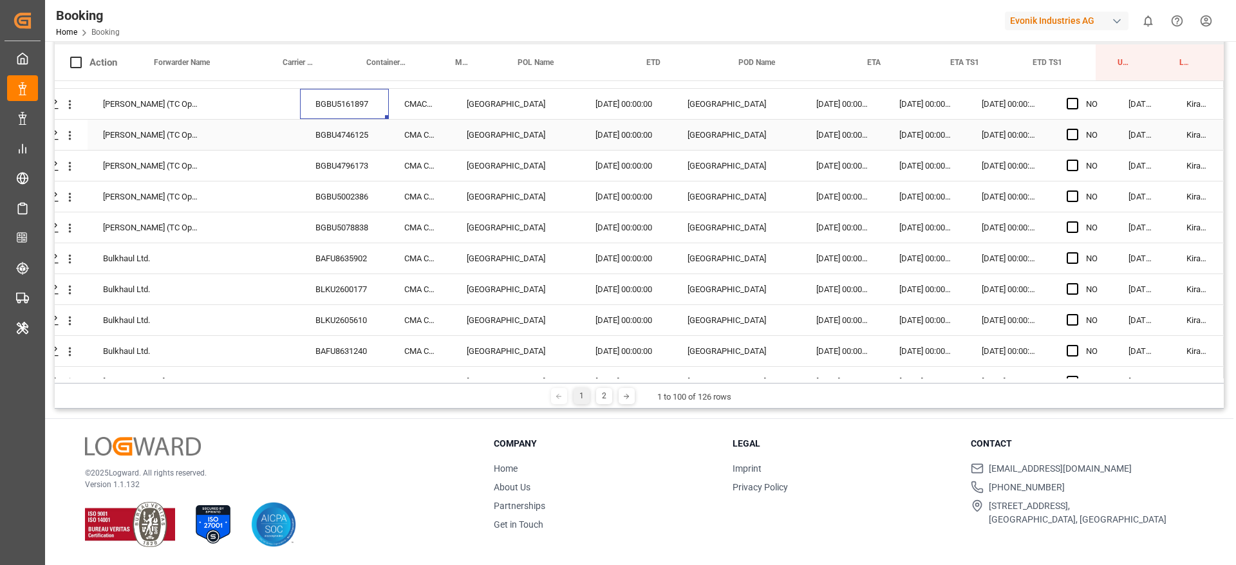
click at [351, 139] on div "BGBU4746125" at bounding box center [344, 135] width 89 height 30
click at [362, 249] on div "BAFU8635902" at bounding box center [344, 258] width 89 height 30
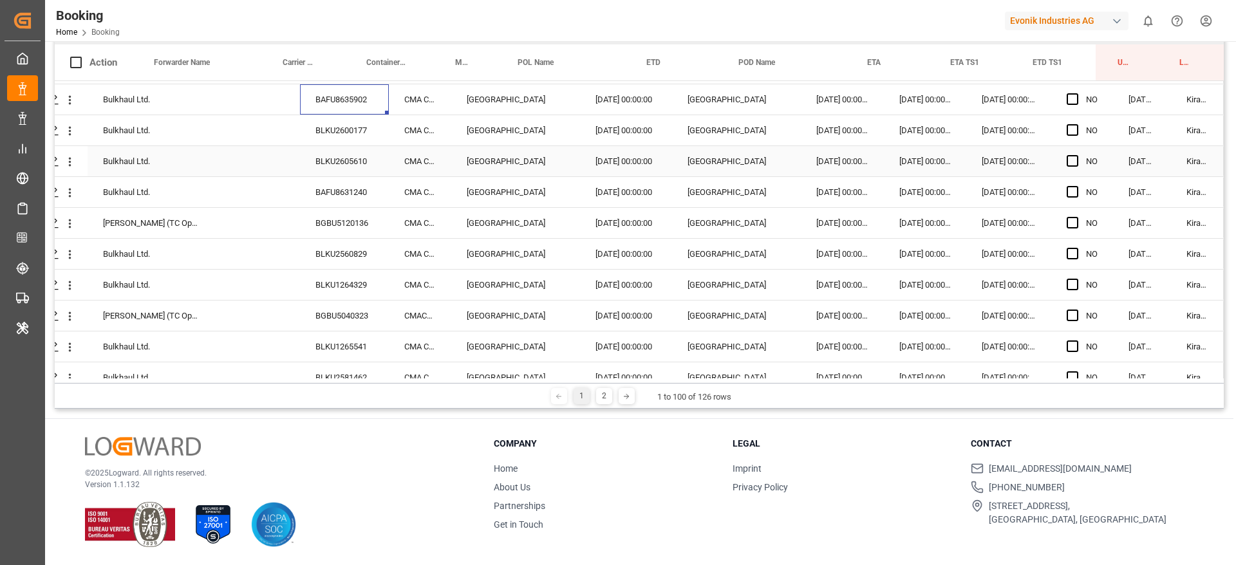
scroll to position [1944, 49]
click at [327, 122] on div "BLKU2600177" at bounding box center [344, 129] width 89 height 30
click at [346, 154] on div "BLKU2605610" at bounding box center [344, 160] width 89 height 30
click at [358, 191] on div "BAFU8631240" at bounding box center [344, 191] width 89 height 30
click at [353, 219] on div "BGBU5120136" at bounding box center [344, 222] width 89 height 30
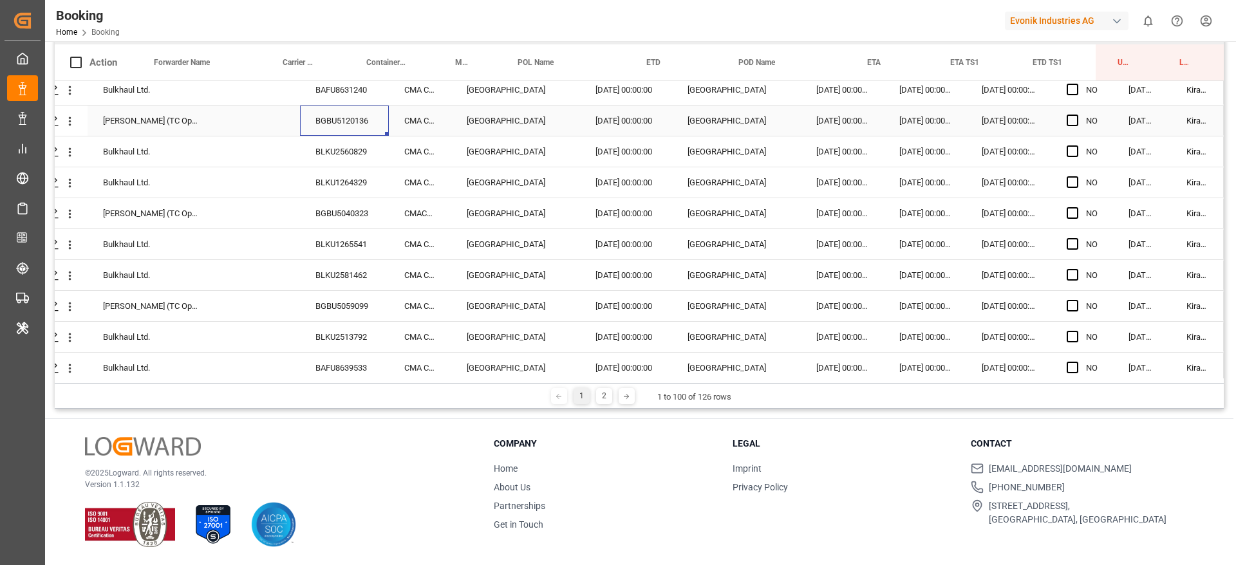
scroll to position [2052, 49]
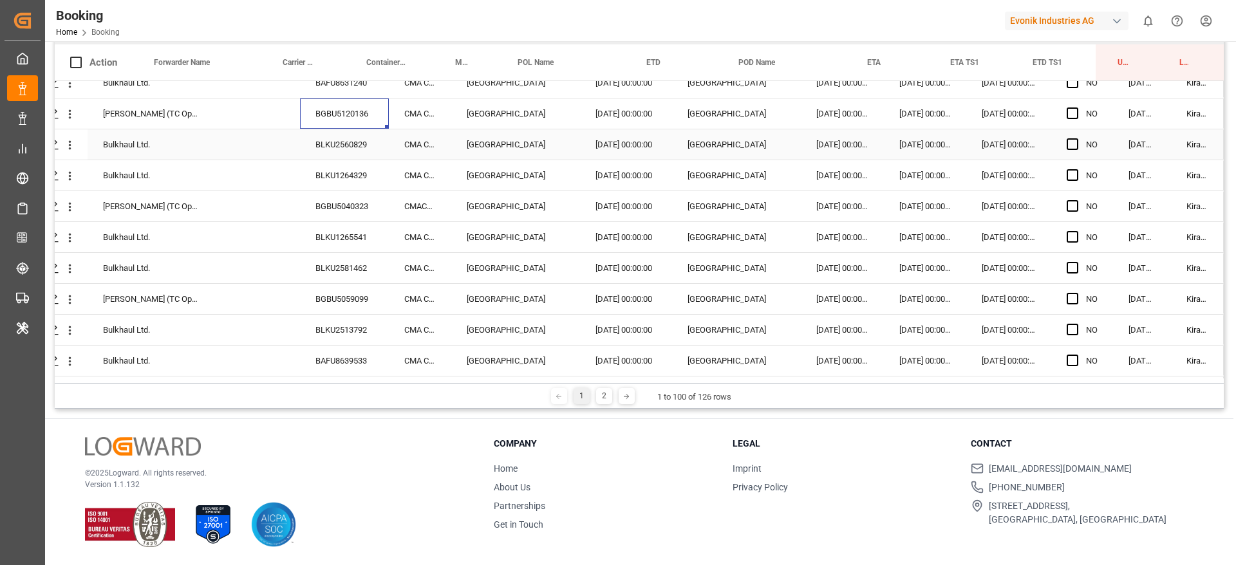
click at [320, 151] on div "BLKU2560829" at bounding box center [344, 144] width 89 height 30
click at [340, 187] on div "BLKU1264329" at bounding box center [344, 175] width 89 height 30
click at [330, 197] on div "BGBU5040323" at bounding box center [344, 206] width 89 height 30
click at [339, 234] on div "BLKU1265541" at bounding box center [344, 237] width 89 height 30
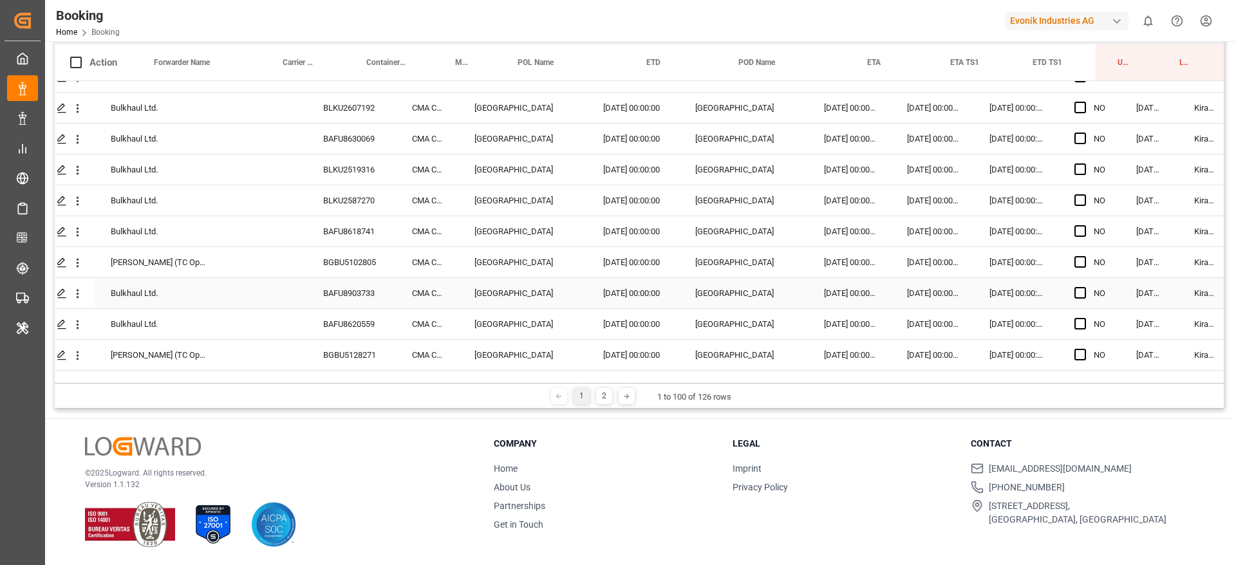
scroll to position [2431, 37]
click at [367, 147] on div "BAFU8630069" at bounding box center [351, 137] width 89 height 30
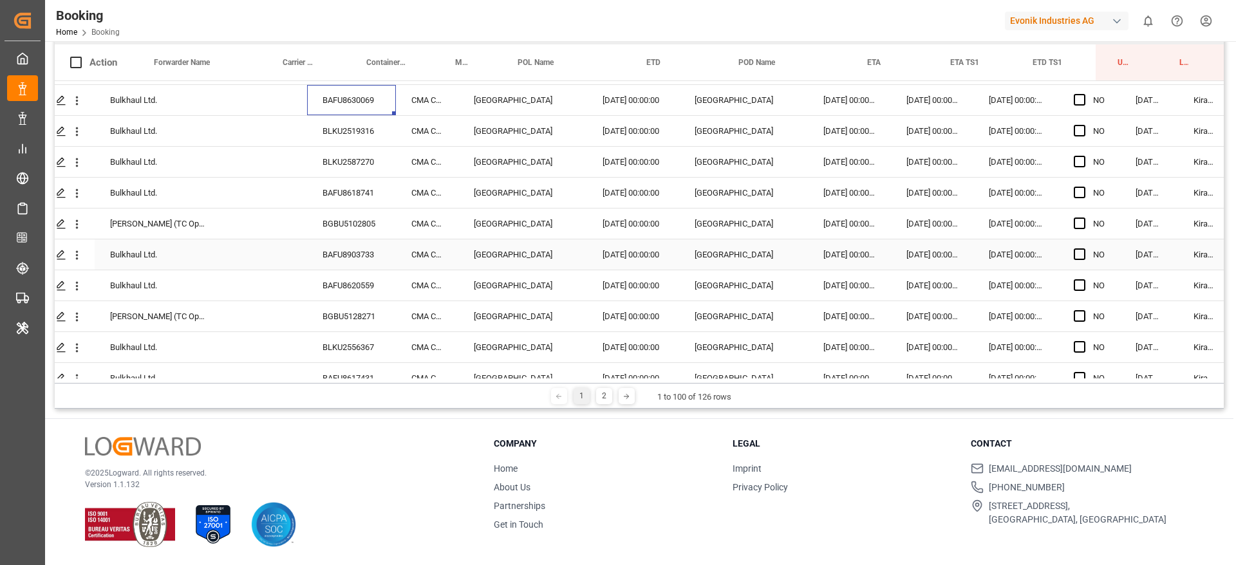
scroll to position [2474, 37]
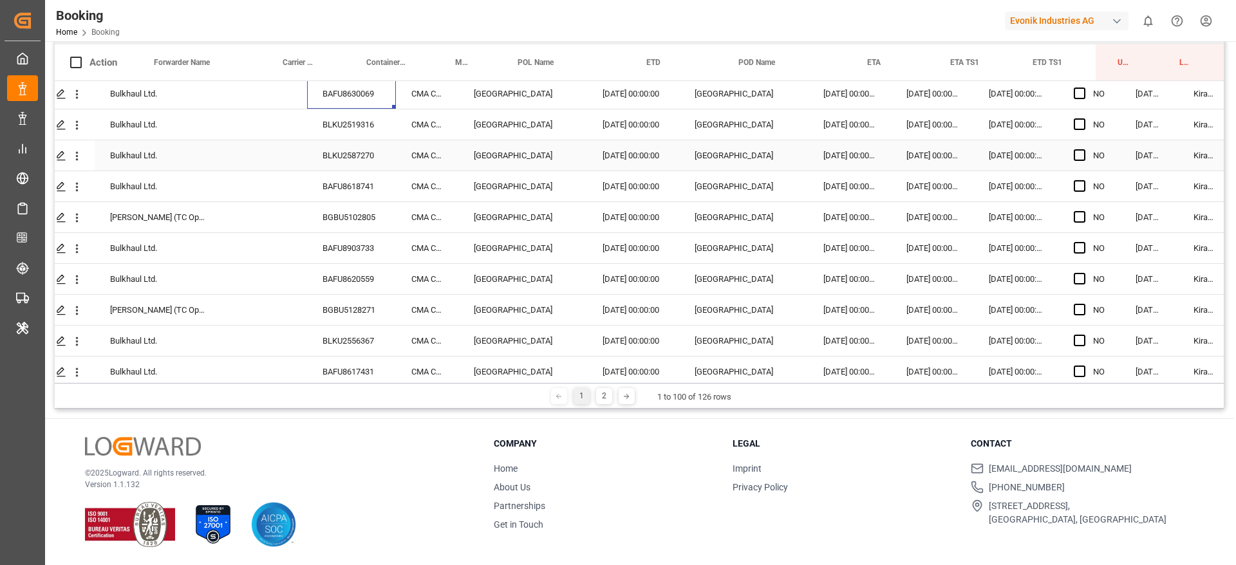
click at [359, 161] on div "BLKU2587270" at bounding box center [351, 155] width 89 height 30
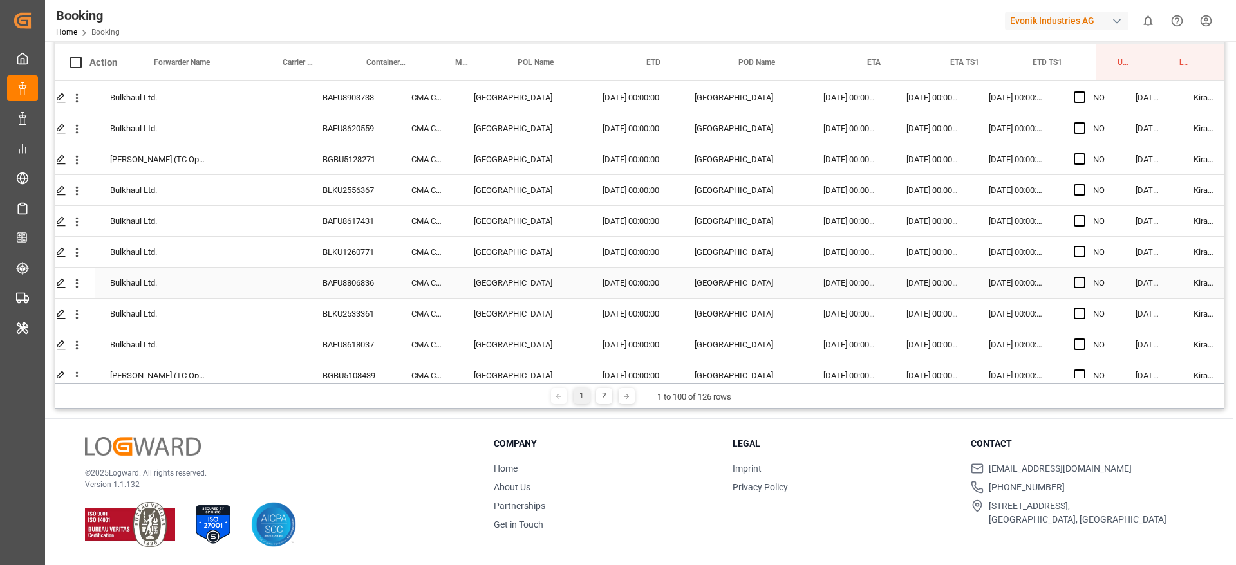
scroll to position [2796, 37]
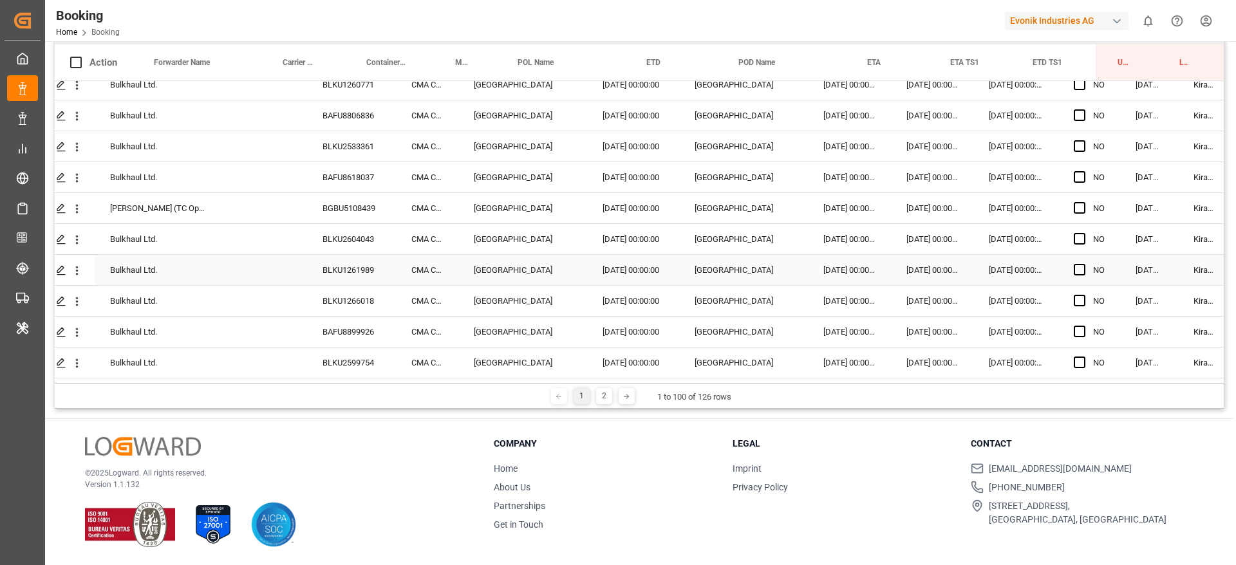
click at [353, 246] on div "BLKU2604043" at bounding box center [351, 239] width 89 height 30
click at [333, 280] on div "BLKU1261989" at bounding box center [351, 270] width 89 height 30
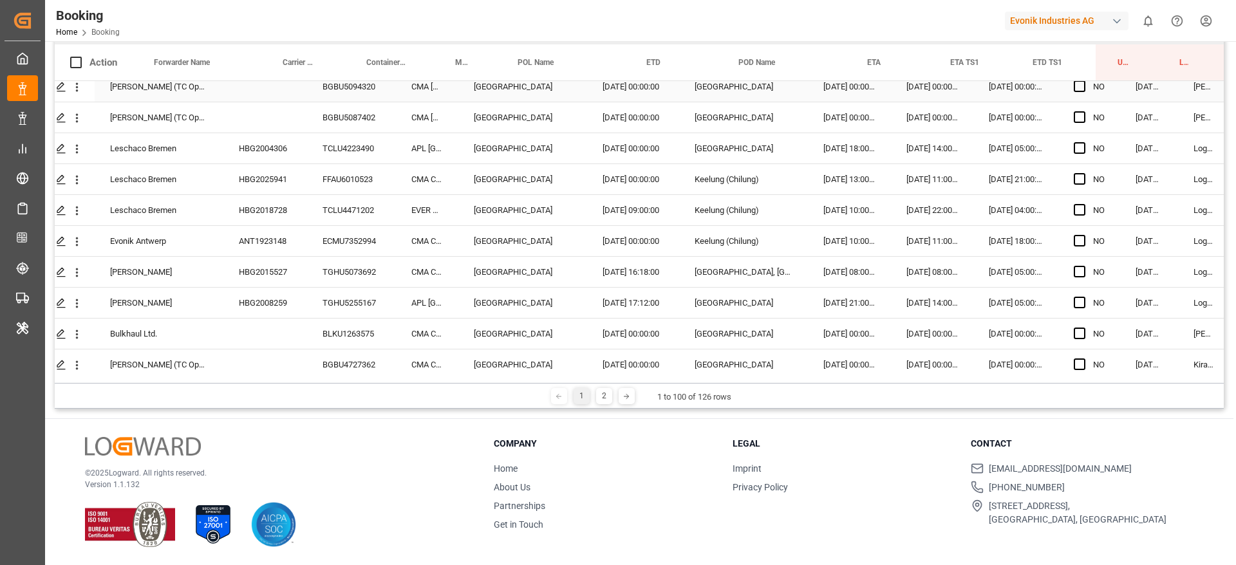
scroll to position [660, 37]
click at [1079, 145] on span "Press SPACE to select this row." at bounding box center [1079, 147] width 12 height 12
click at [1083, 141] on input "Press SPACE to select this row." at bounding box center [1083, 141] width 0 height 0
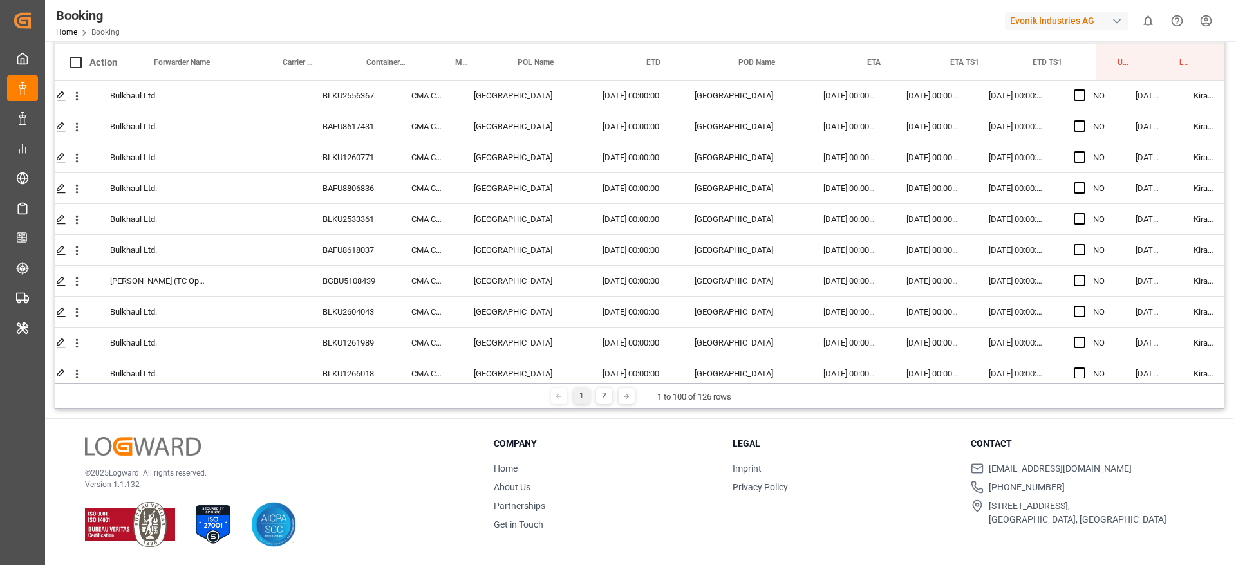
scroll to position [2796, 37]
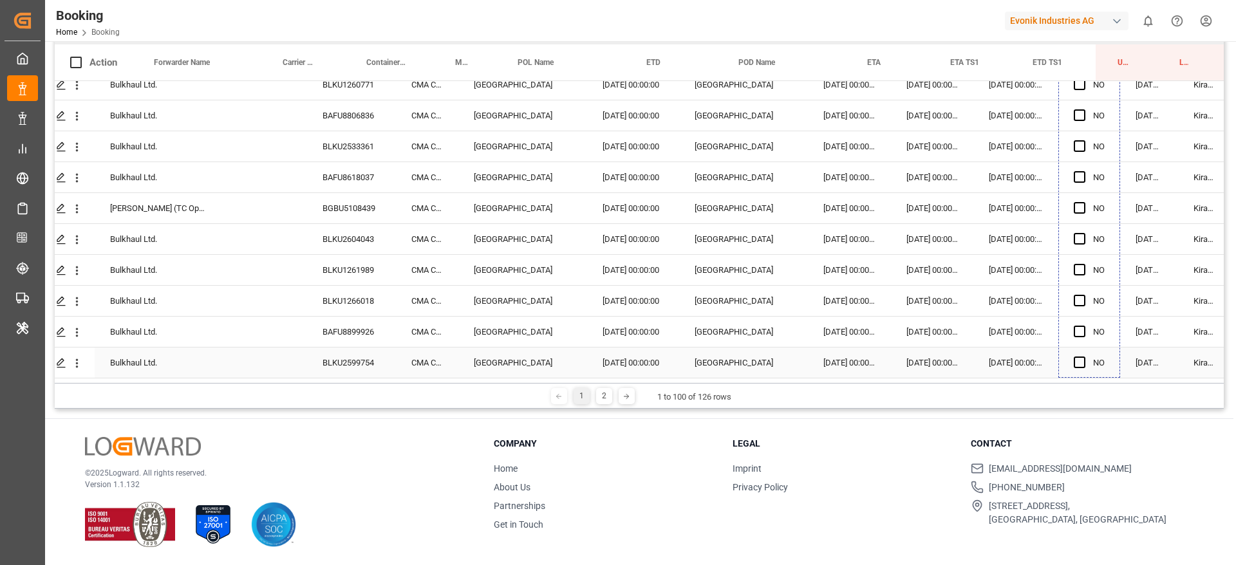
drag, startPoint x: 1119, startPoint y: 159, endPoint x: 1106, endPoint y: 360, distance: 201.8
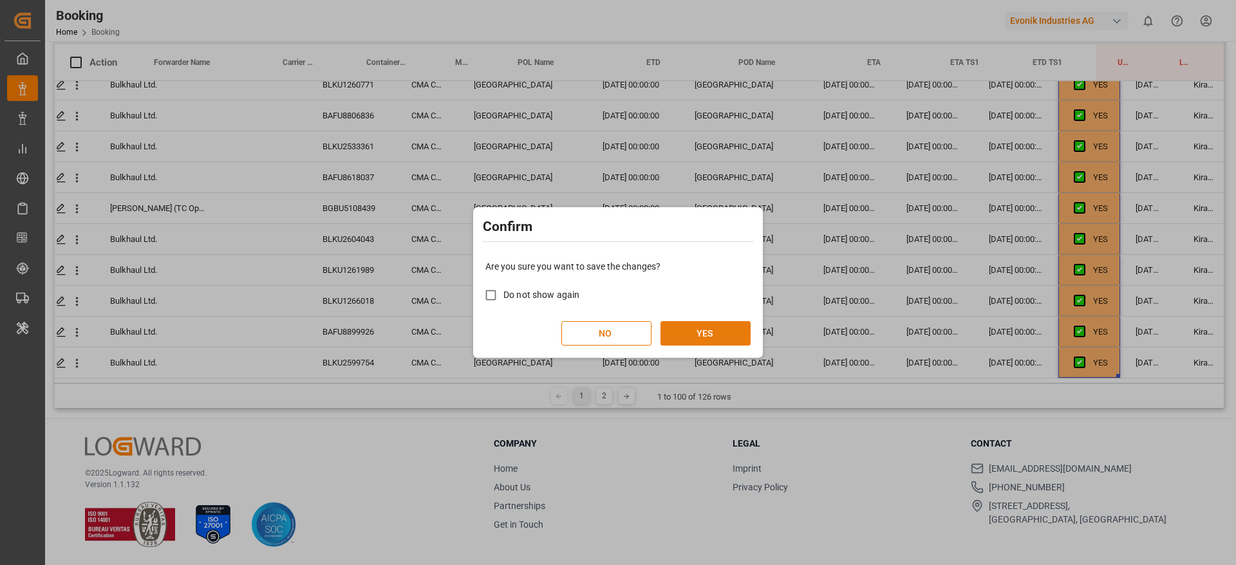
click at [728, 324] on button "YES" at bounding box center [705, 333] width 90 height 24
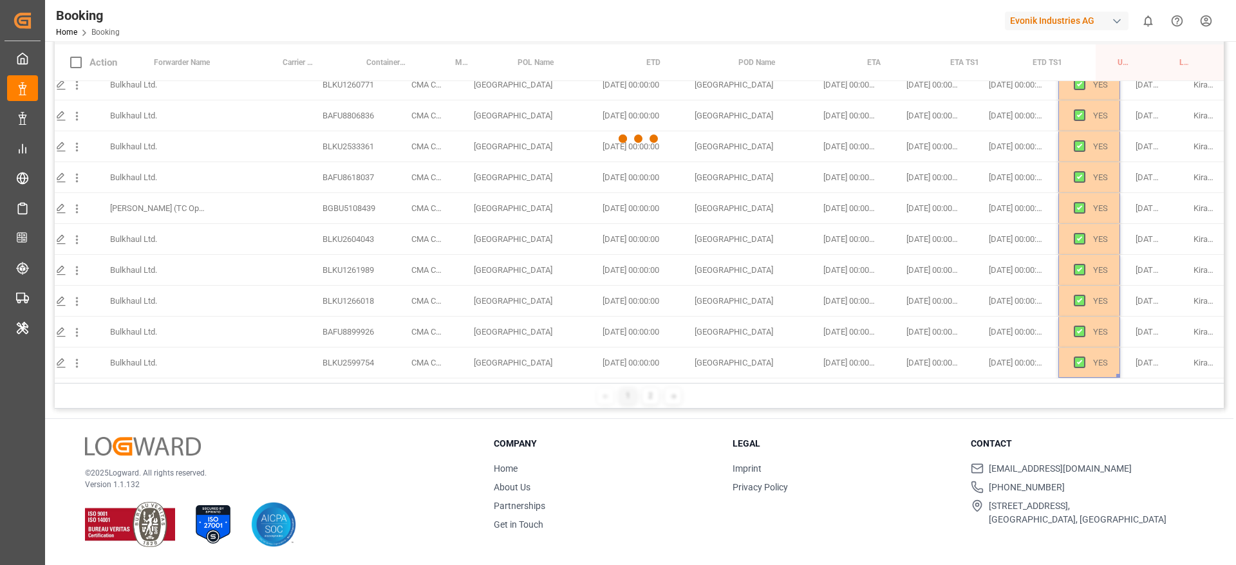
scroll to position [573, 37]
